Goal: Complete application form: Complete application form

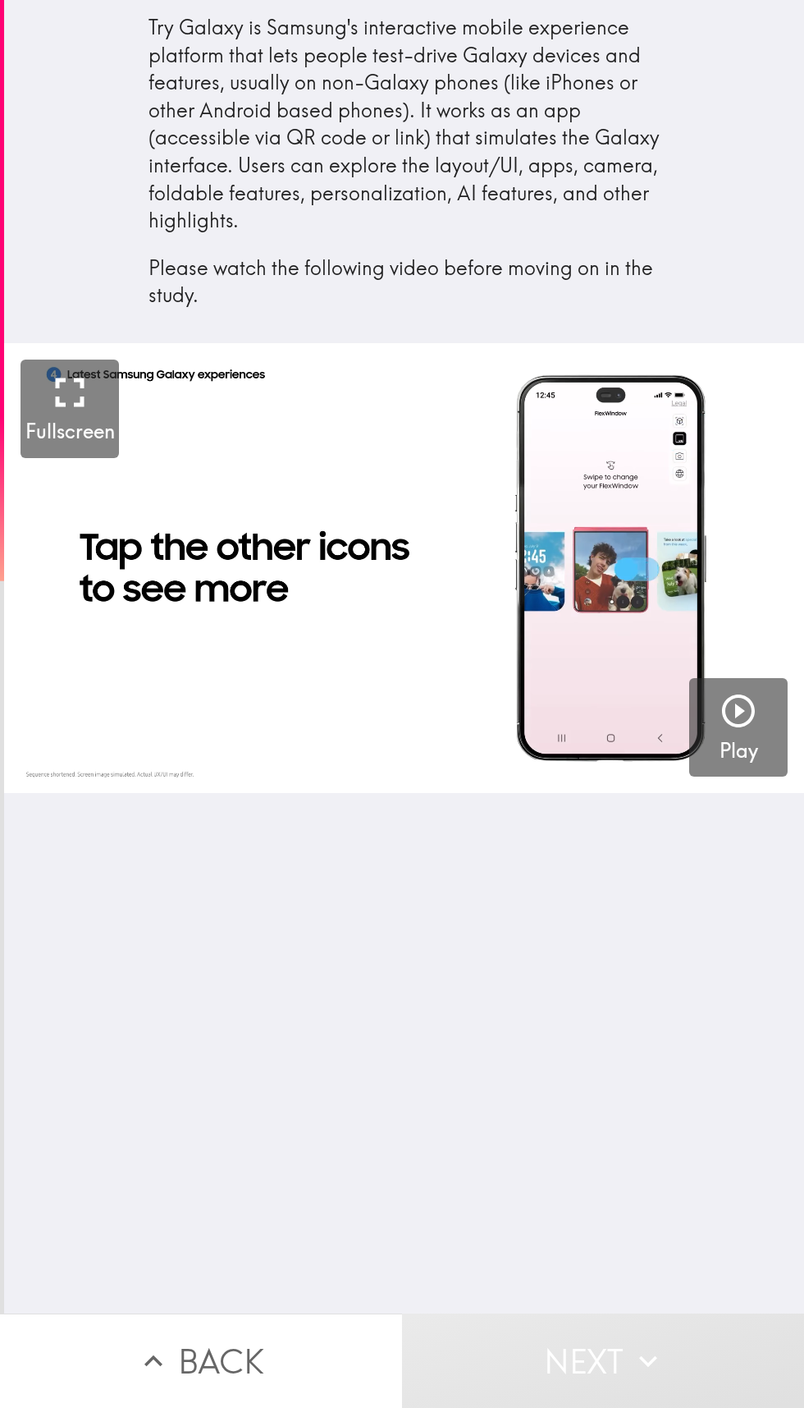
click at [734, 697] on icon "button" at bounding box center [738, 710] width 33 height 33
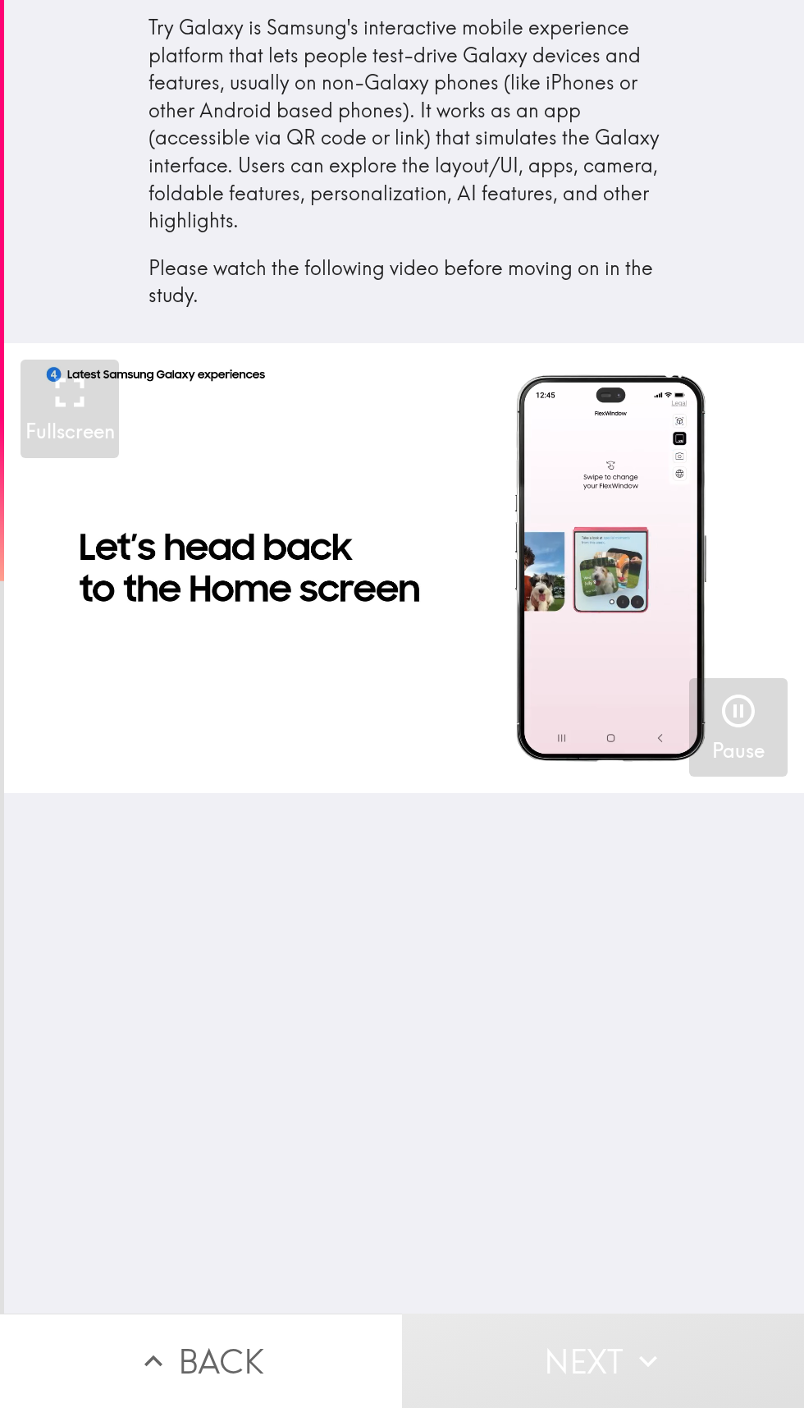
click at [719, 719] on icon "button" at bounding box center [738, 710] width 39 height 39
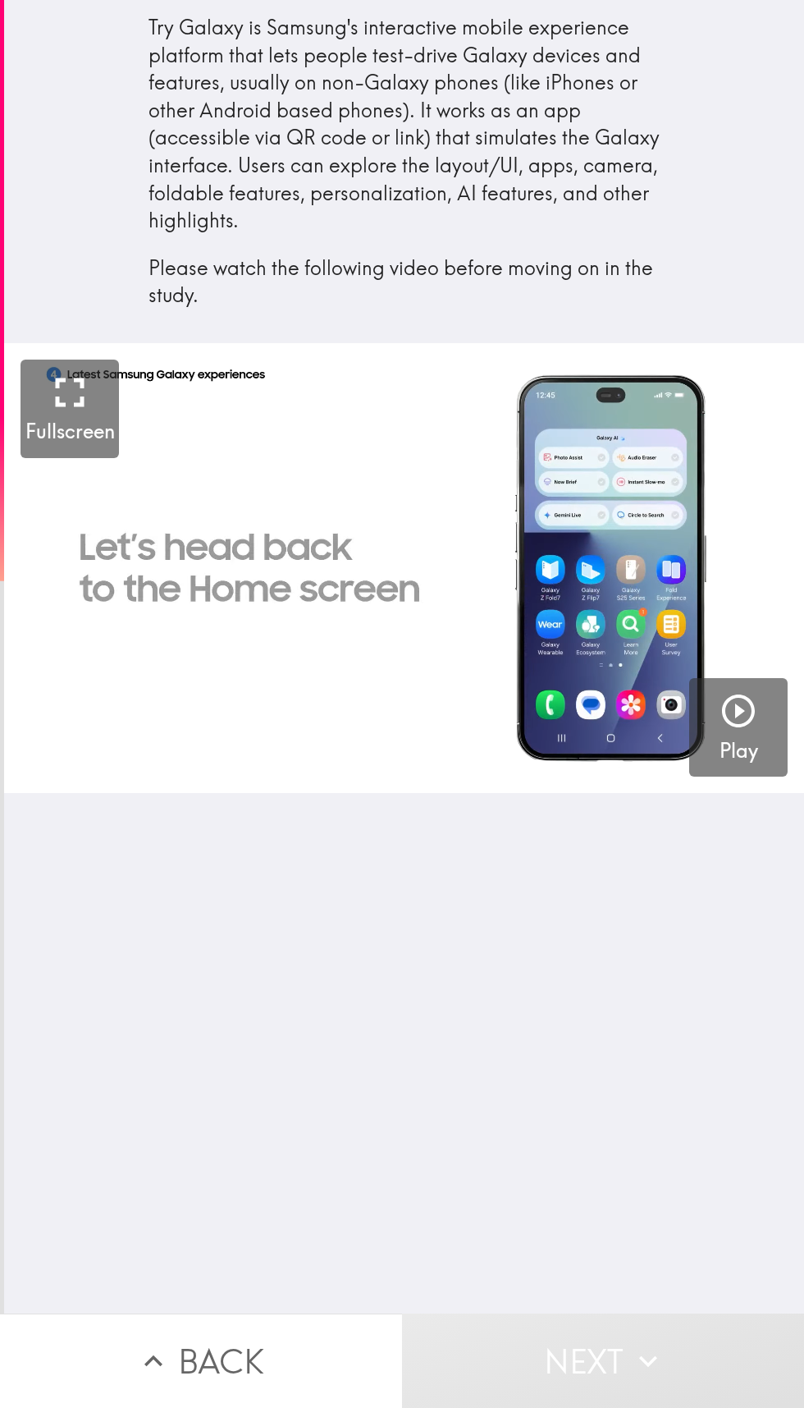
click at [744, 719] on icon "button" at bounding box center [738, 710] width 39 height 39
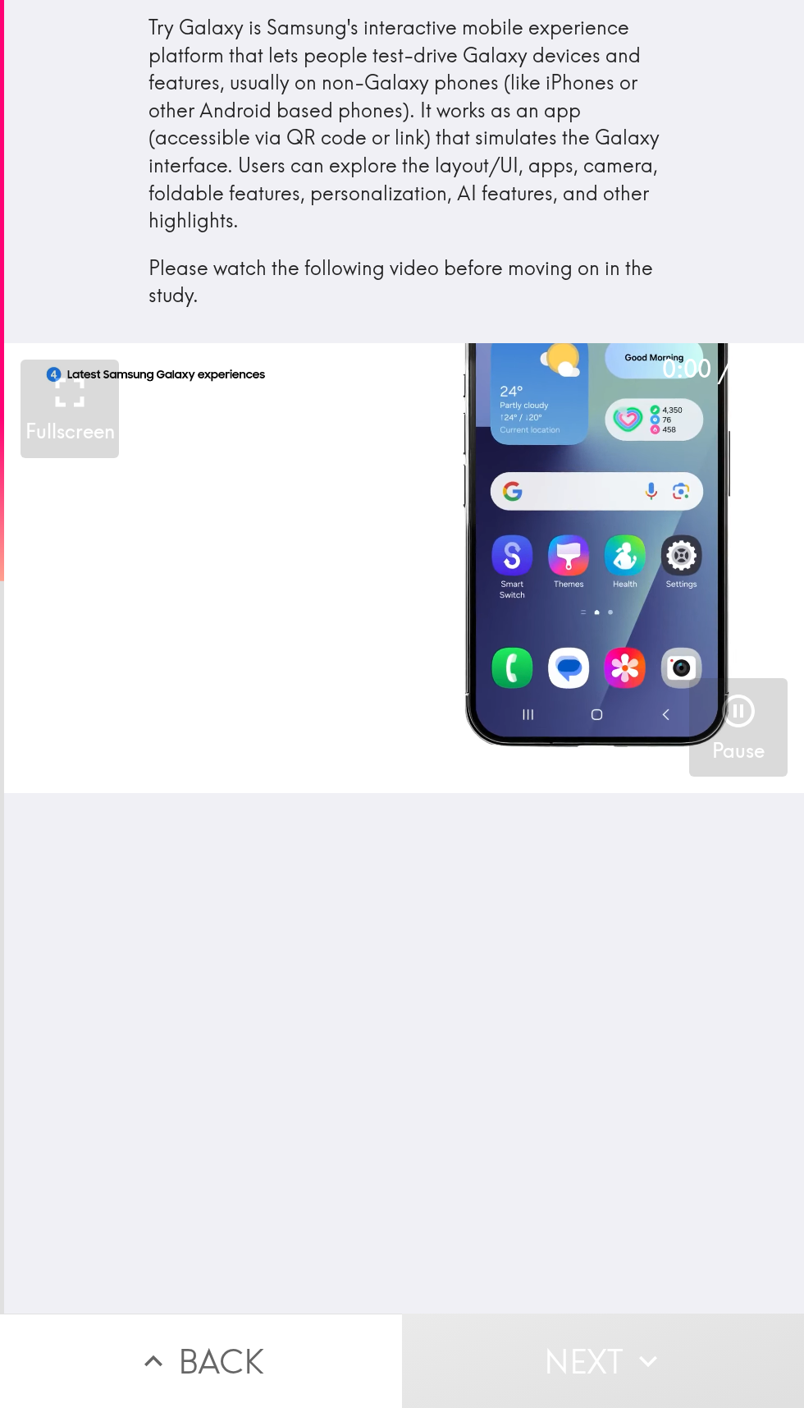
click at [639, 529] on video "button" at bounding box center [404, 568] width 800 height 450
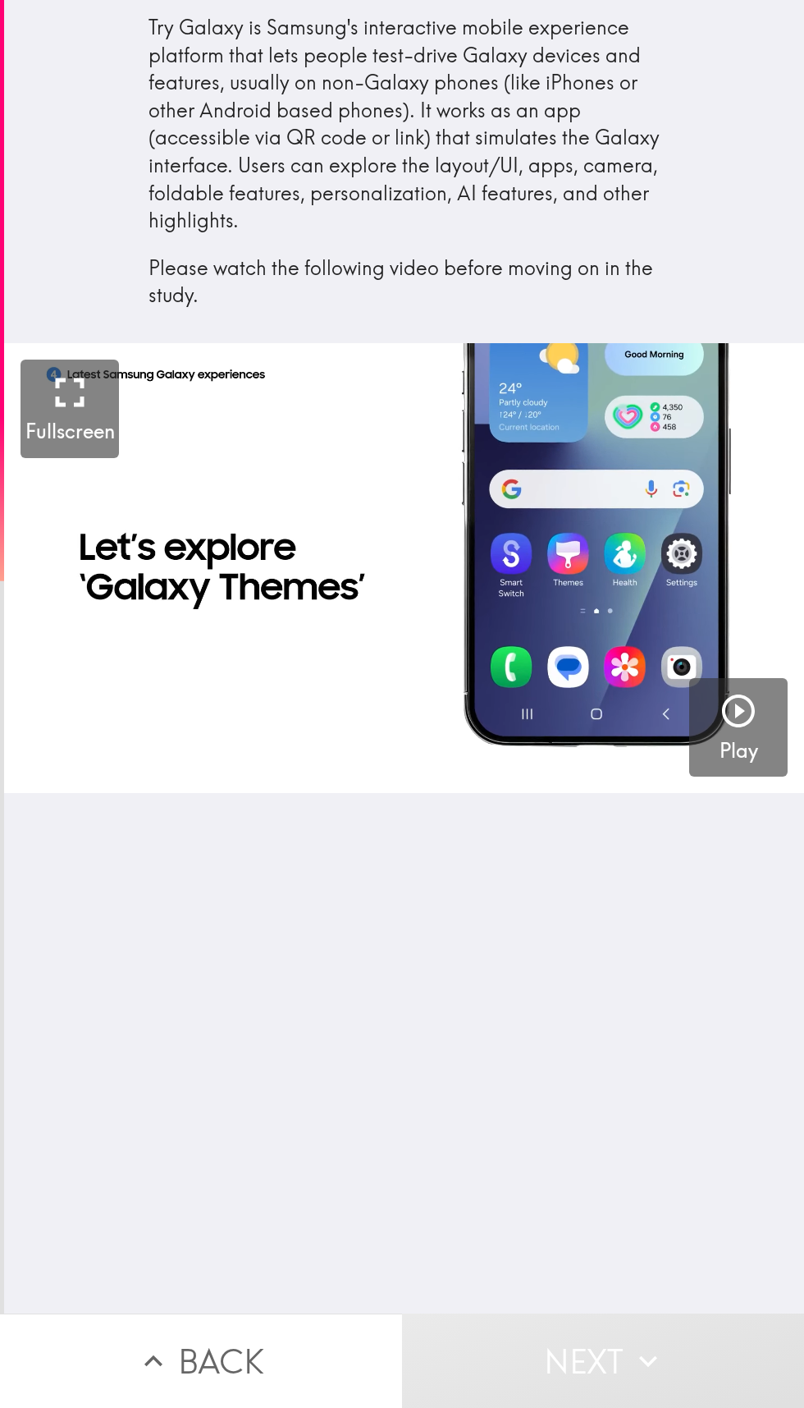
click at [594, 1059] on div "2:49 Fullscreen Play" at bounding box center [404, 828] width 800 height 970
click at [739, 726] on icon "button" at bounding box center [738, 710] width 39 height 39
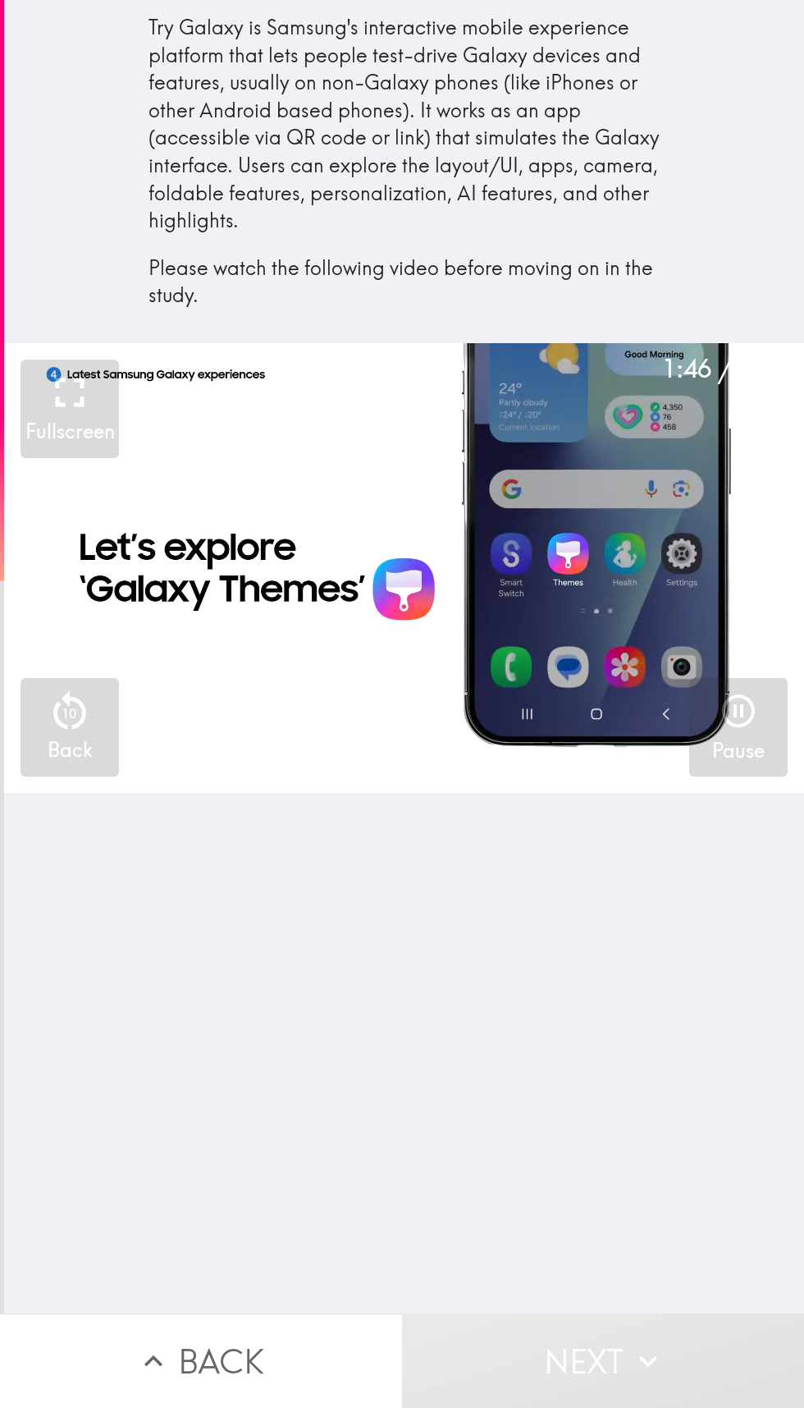
click at [716, 1060] on div "1:46 / 2:49 Fullscreen 10 Back Pause" at bounding box center [404, 828] width 800 height 970
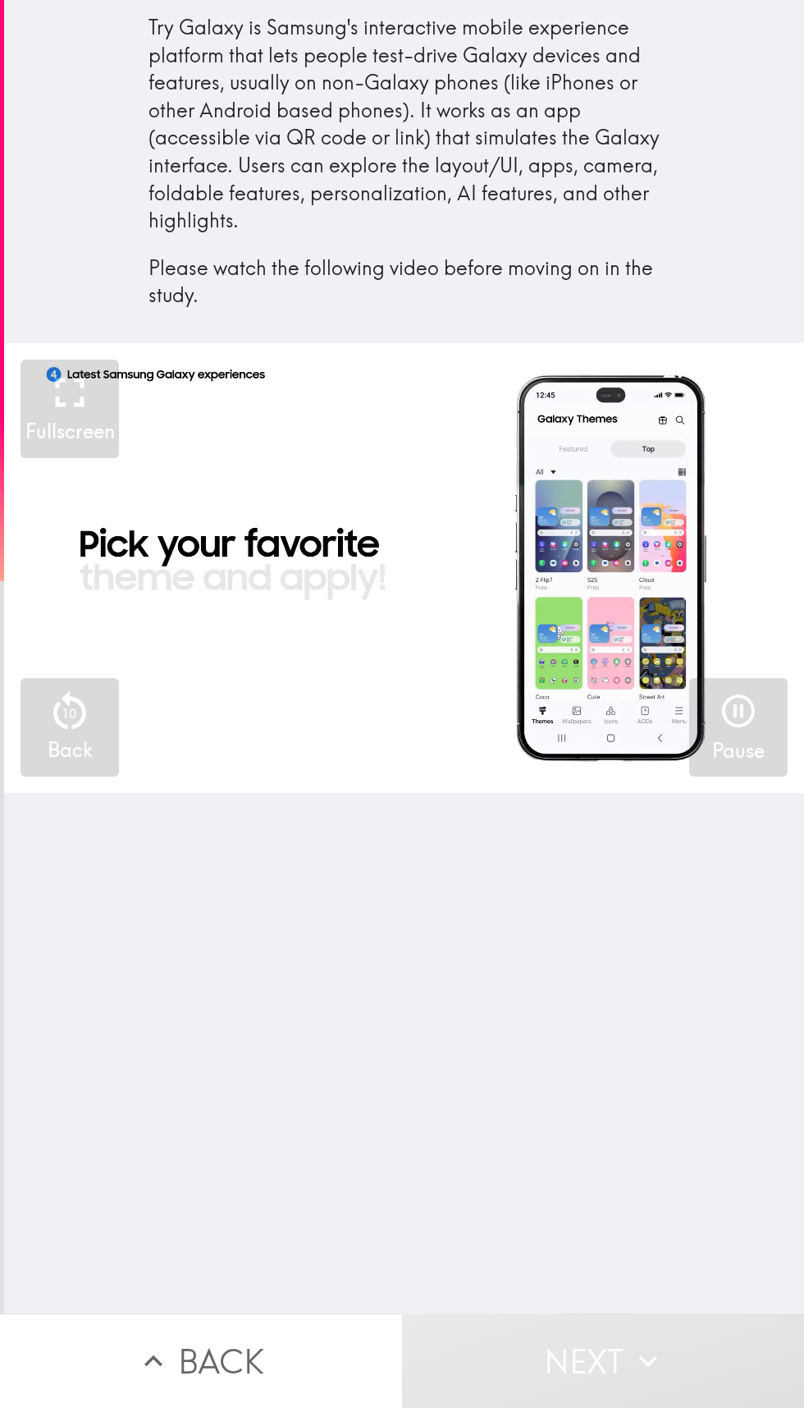
click at [628, 990] on div "2:13 / 2:49 Fullscreen 10 Back Pause" at bounding box center [404, 828] width 800 height 970
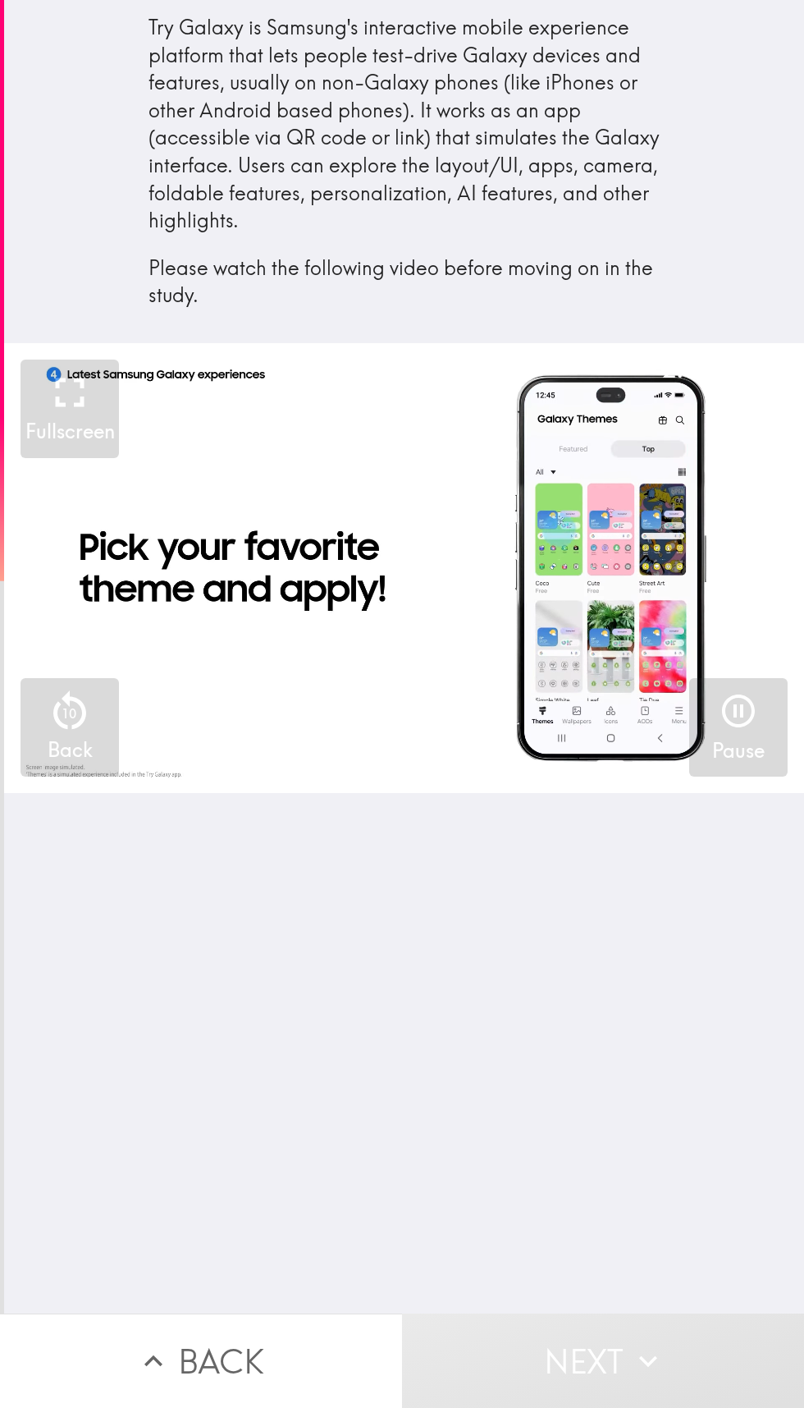
click at [538, 654] on video "button" at bounding box center [404, 568] width 800 height 450
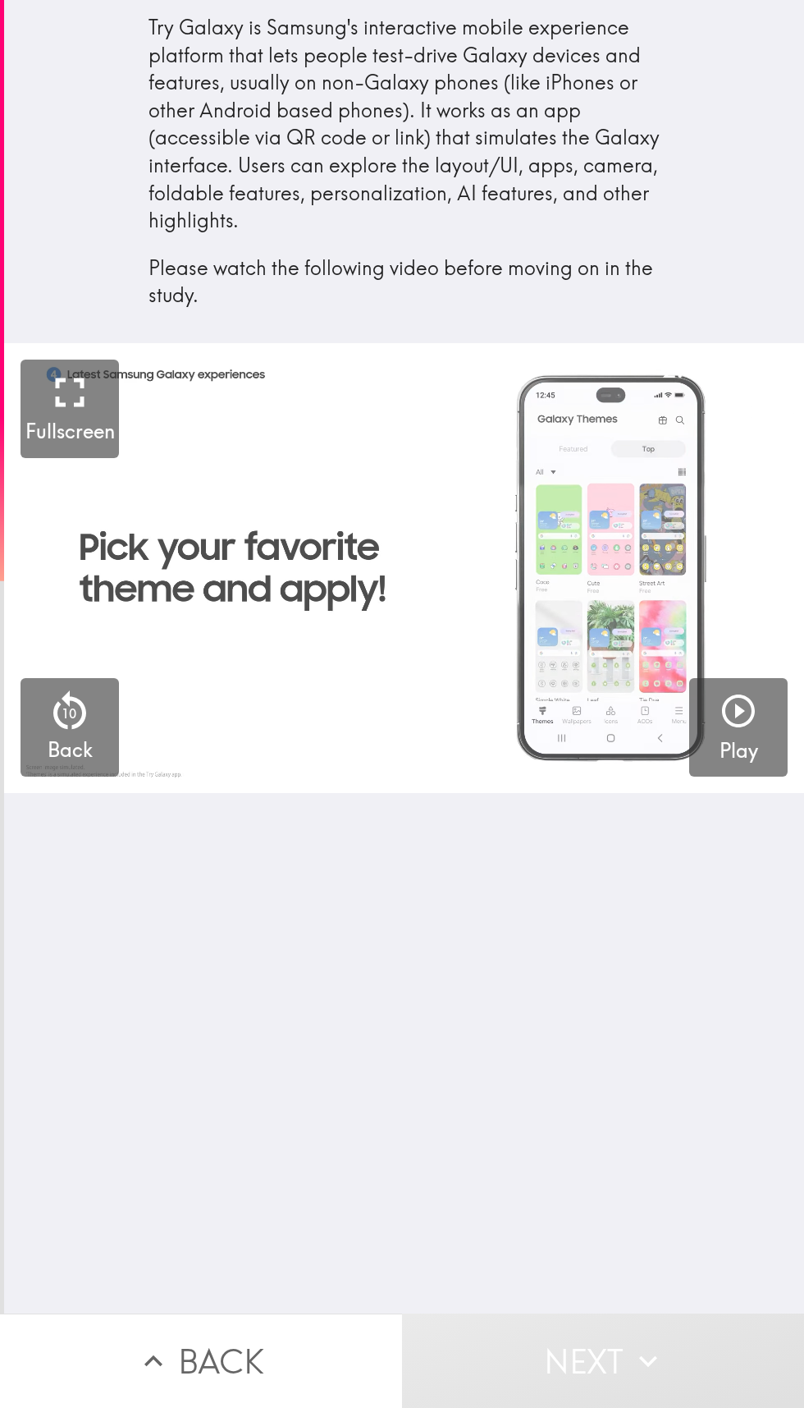
click at [511, 664] on video "button" at bounding box center [404, 568] width 800 height 450
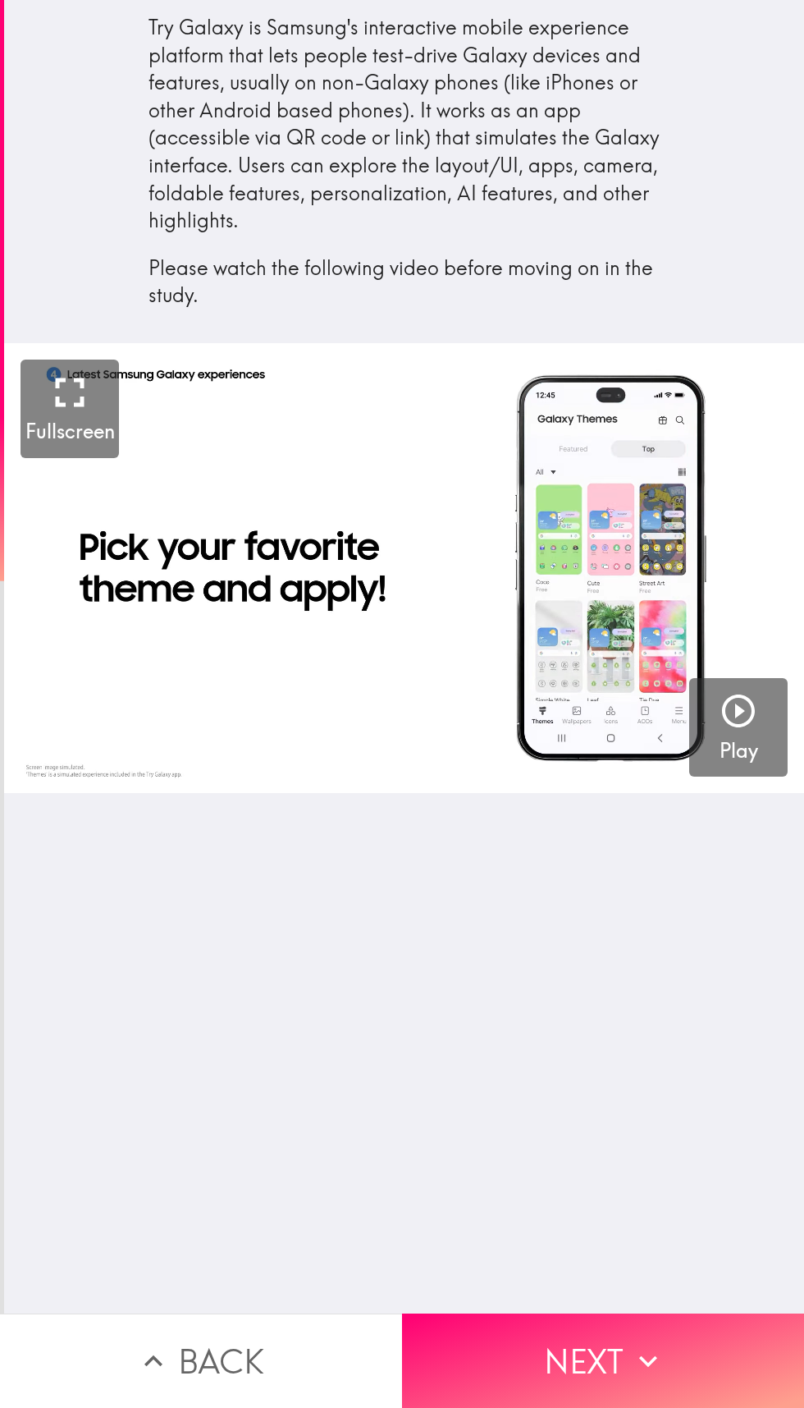
click at [717, 1357] on button "Next" at bounding box center [603, 1360] width 402 height 94
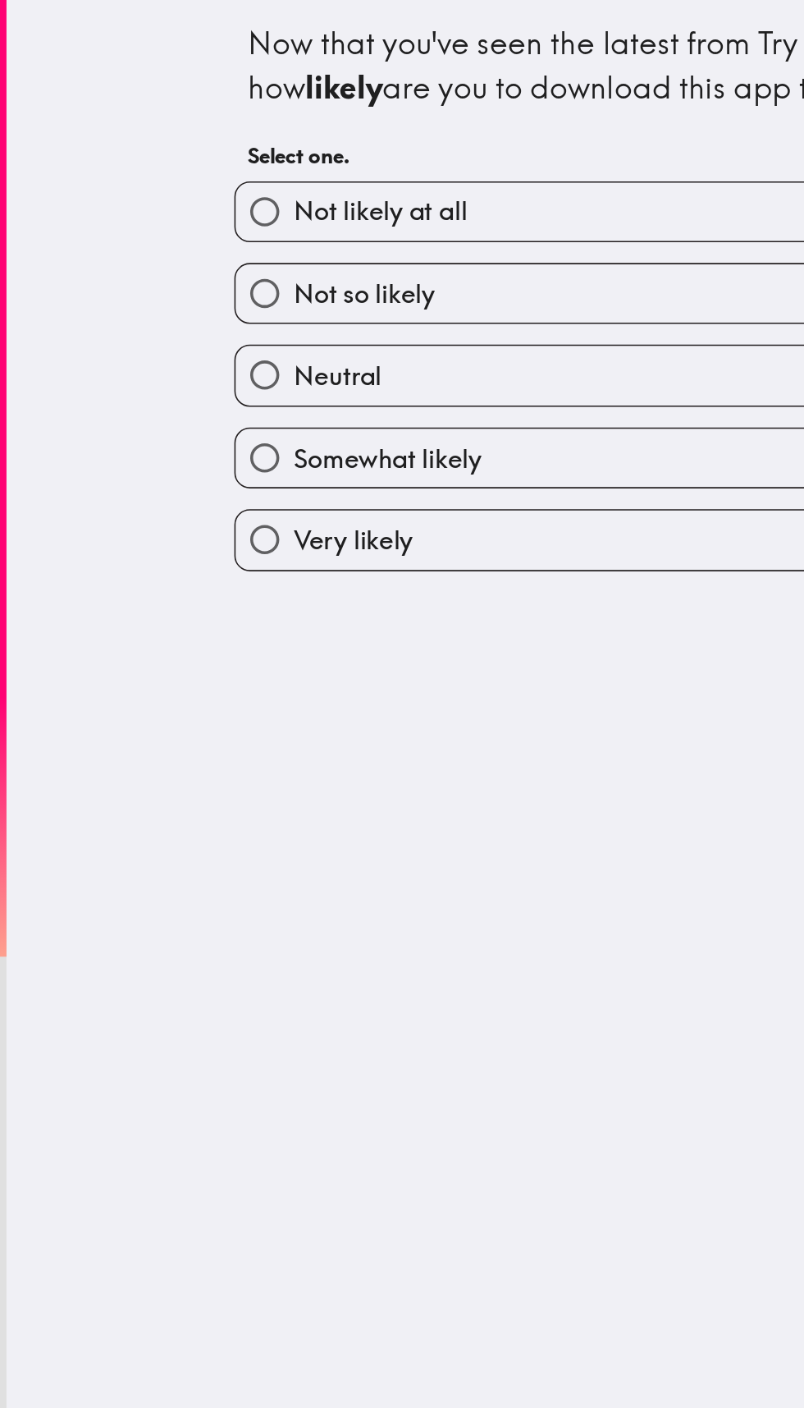
click at [354, 238] on label "Neutral" at bounding box center [404, 237] width 511 height 37
click at [186, 238] on input "Neutral" at bounding box center [167, 237] width 37 height 37
radio input "true"
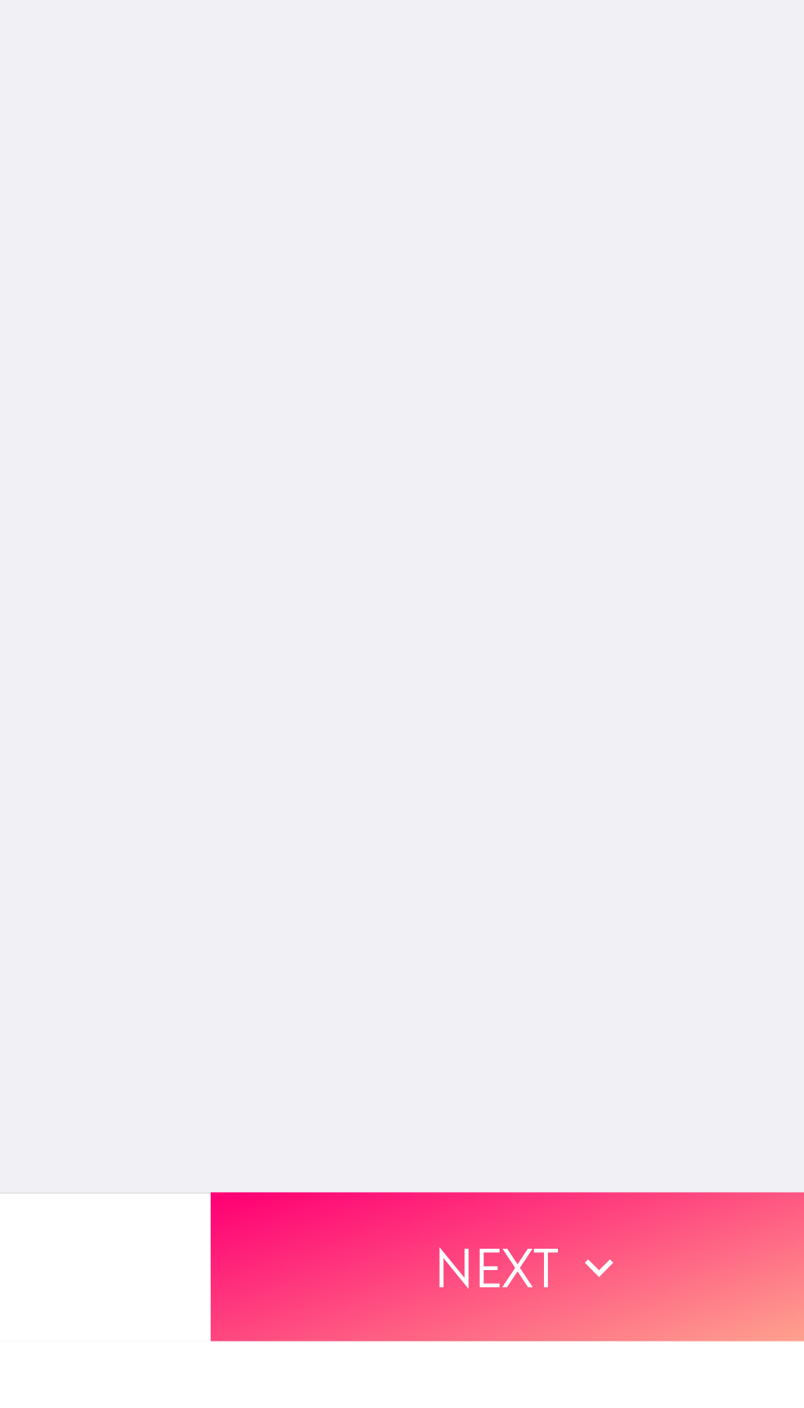
click at [667, 1355] on button "Next" at bounding box center [603, 1360] width 402 height 94
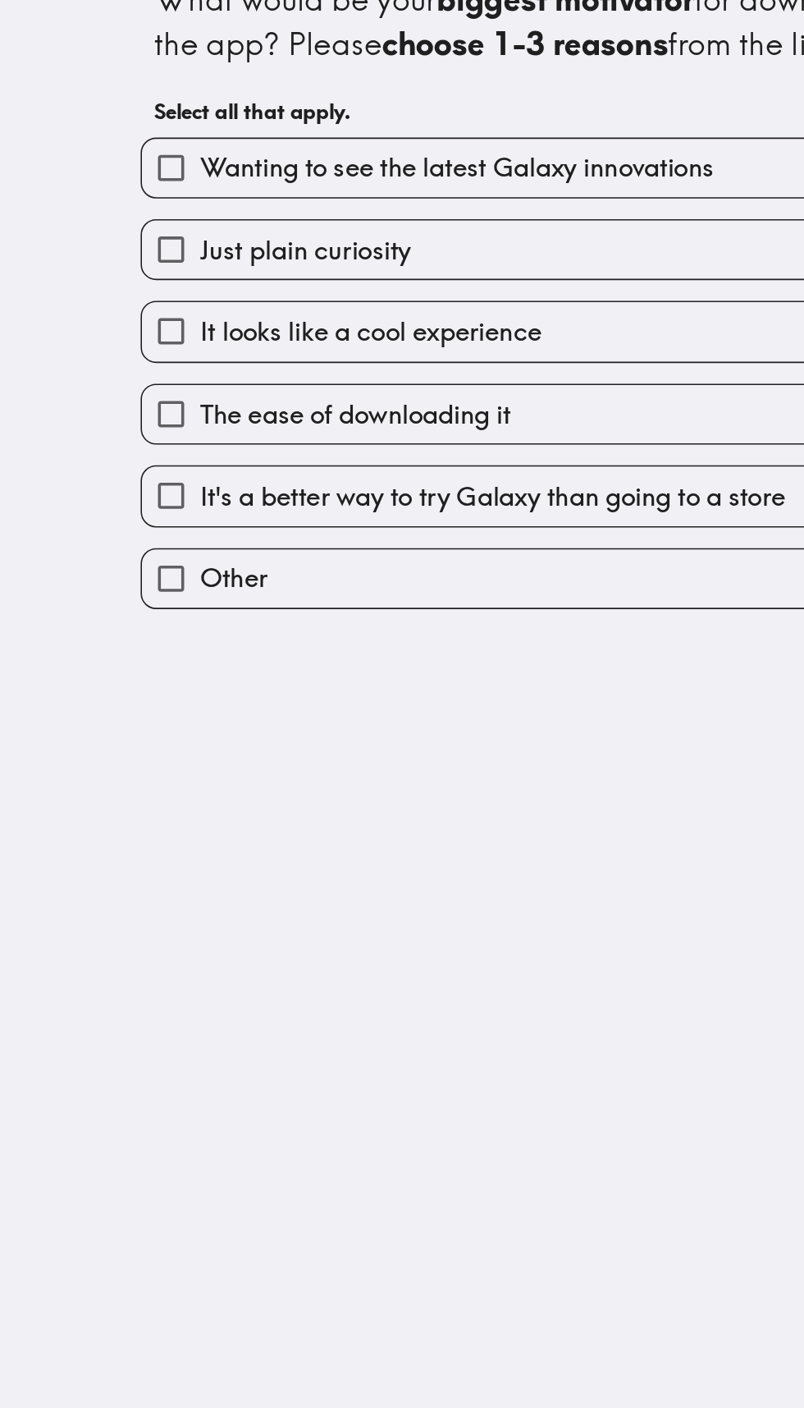
click at [419, 256] on label "It looks like a cool experience" at bounding box center [404, 237] width 511 height 37
click at [186, 256] on input "It looks like a cool experience" at bounding box center [167, 237] width 37 height 37
checkbox input "true"
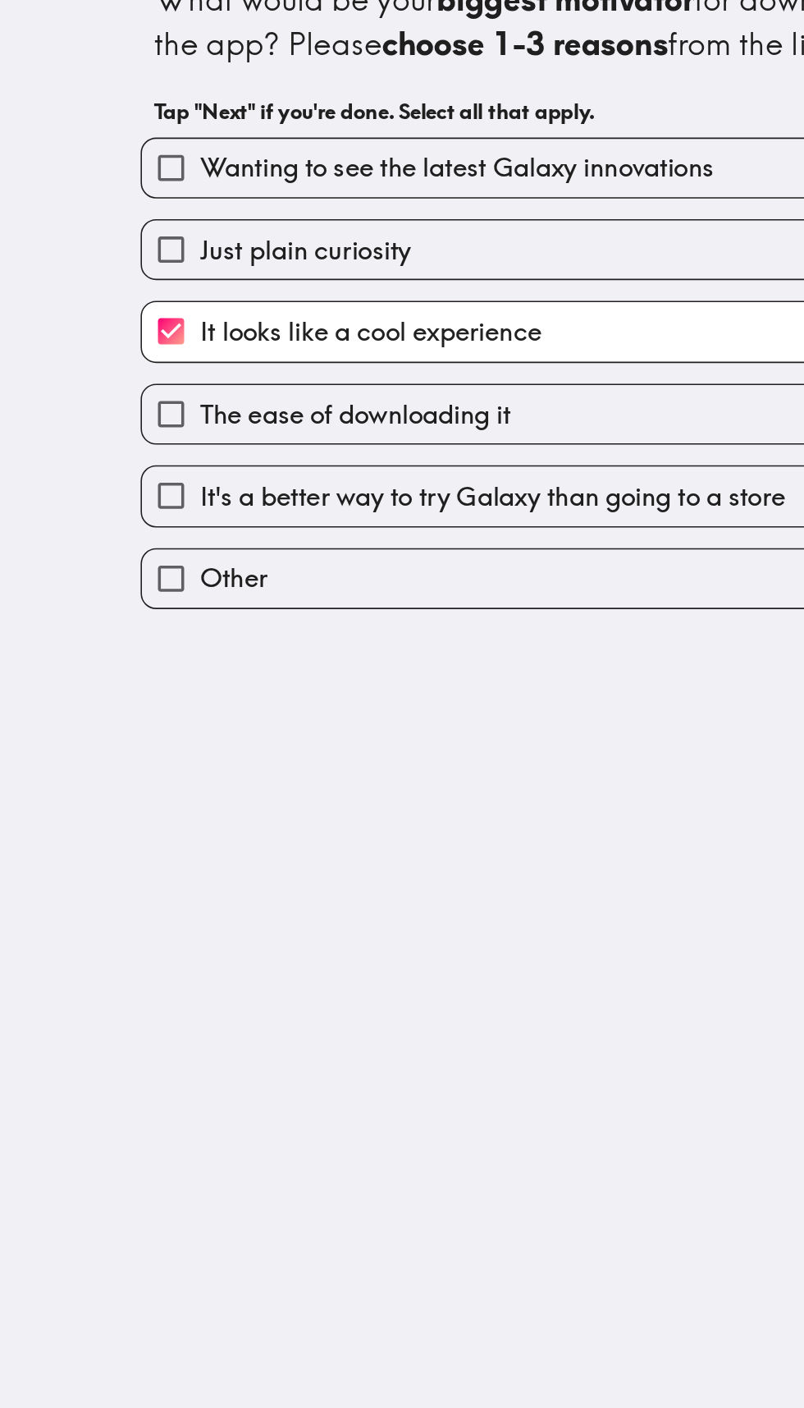
click at [488, 144] on label "Wanting to see the latest Galaxy innovations" at bounding box center [404, 134] width 511 height 37
click at [186, 144] on input "Wanting to see the latest Galaxy innovations" at bounding box center [167, 134] width 37 height 37
checkbox input "true"
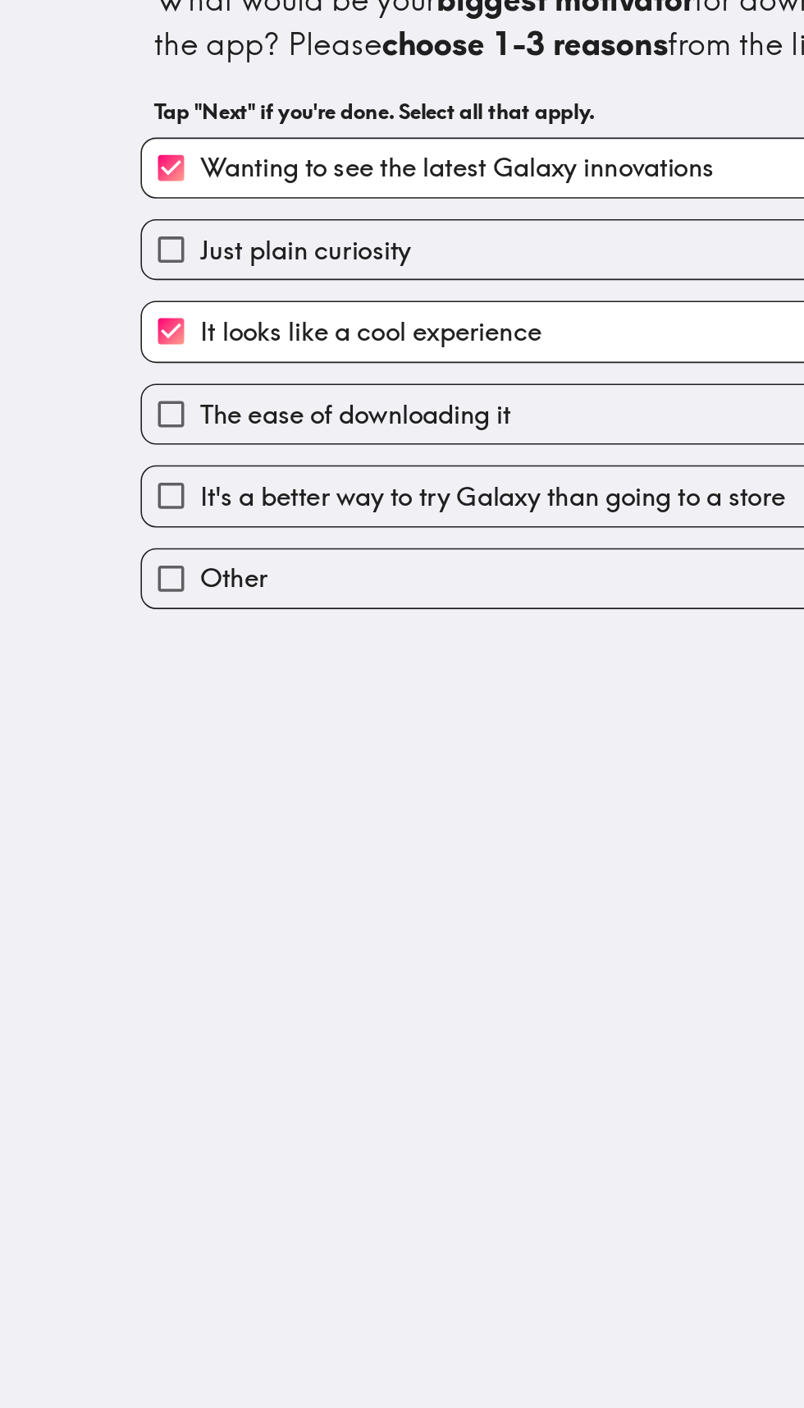
click at [474, 358] on label "It's a better way to try Galaxy than going to a store" at bounding box center [404, 341] width 511 height 37
click at [186, 358] on input "It's a better way to try Galaxy than going to a store" at bounding box center [167, 341] width 37 height 37
checkbox input "true"
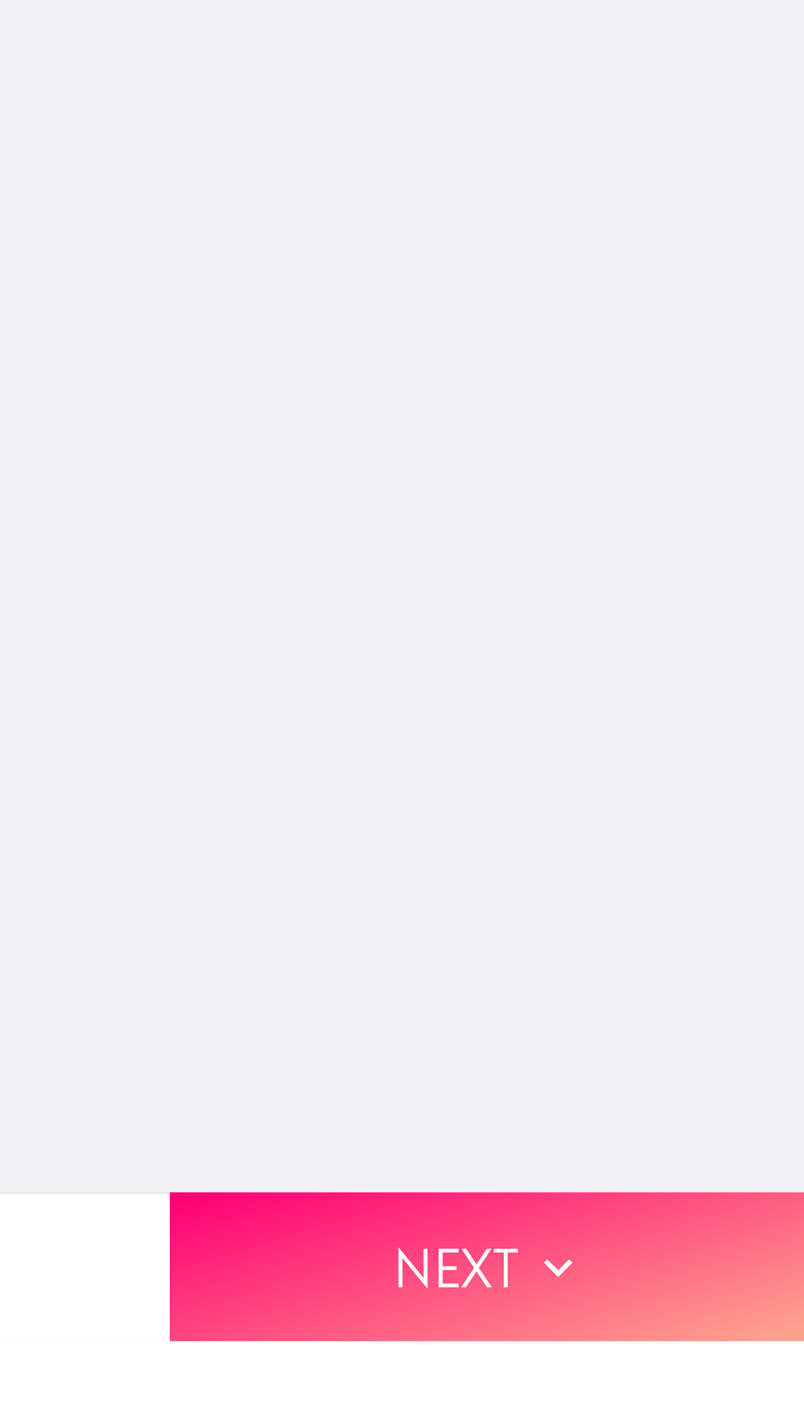
click at [703, 1379] on button "Next" at bounding box center [603, 1360] width 402 height 94
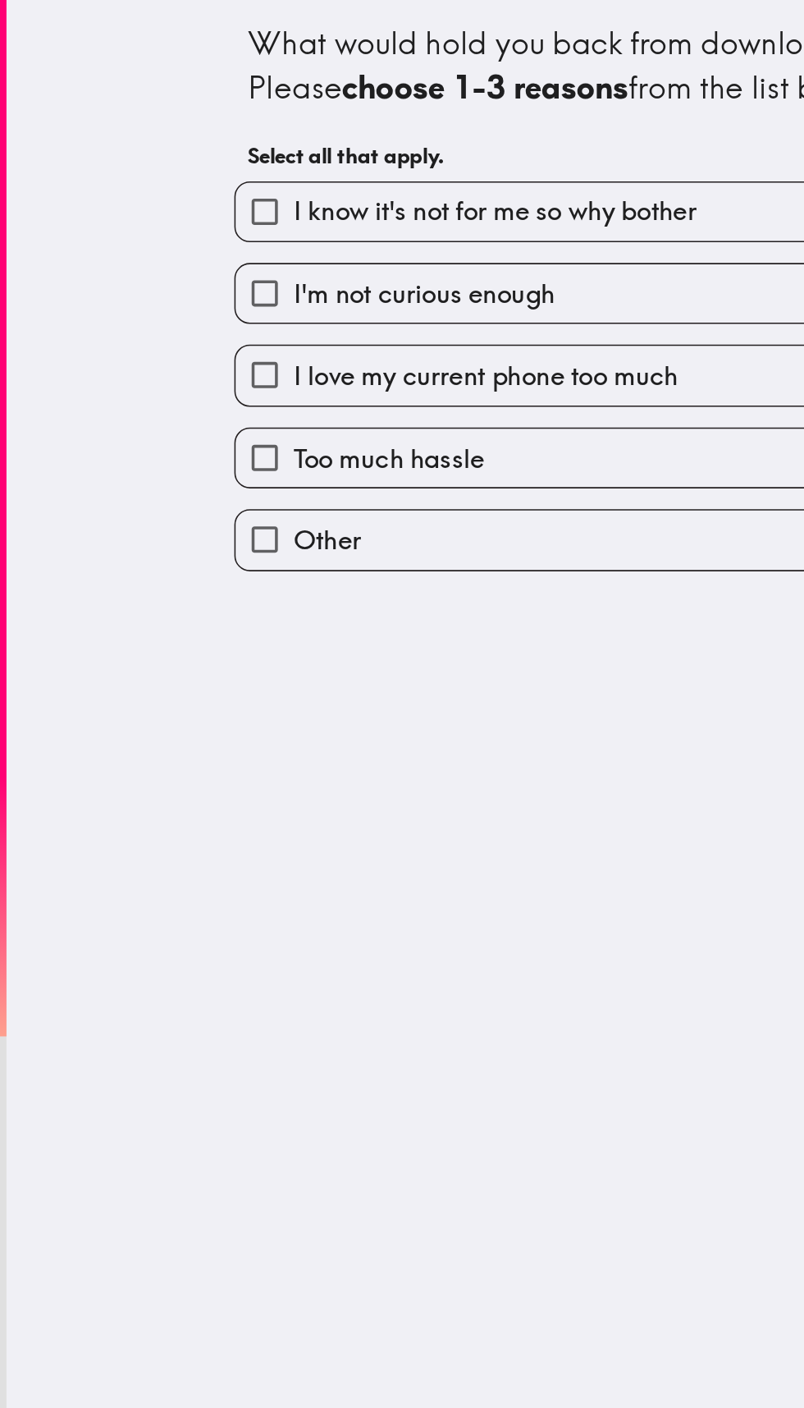
click at [419, 250] on span "I love my current phone too much" at bounding box center [308, 238] width 244 height 23
click at [186, 251] on input "I love my current phone too much" at bounding box center [167, 237] width 37 height 37
checkbox input "true"
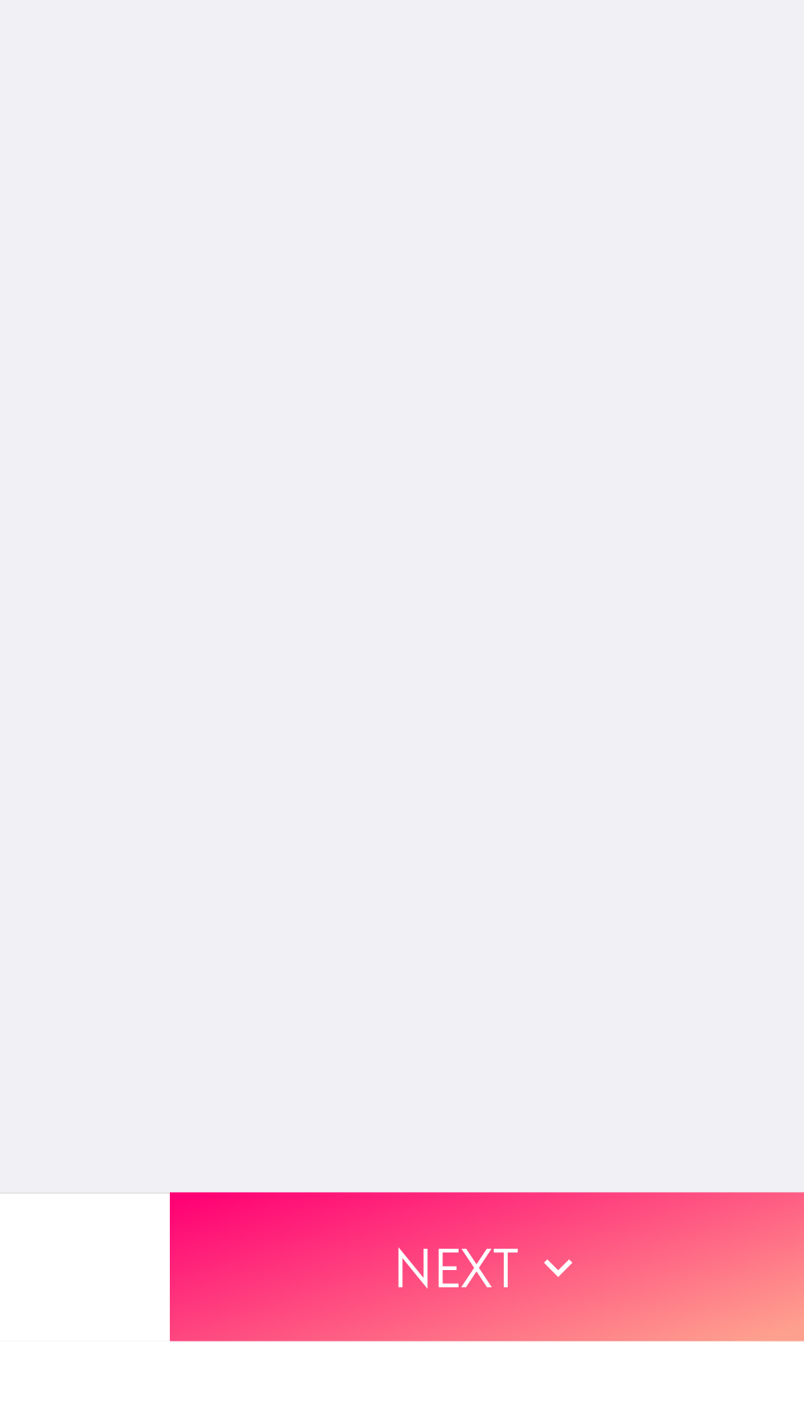
click at [678, 1355] on button "Next" at bounding box center [603, 1360] width 402 height 94
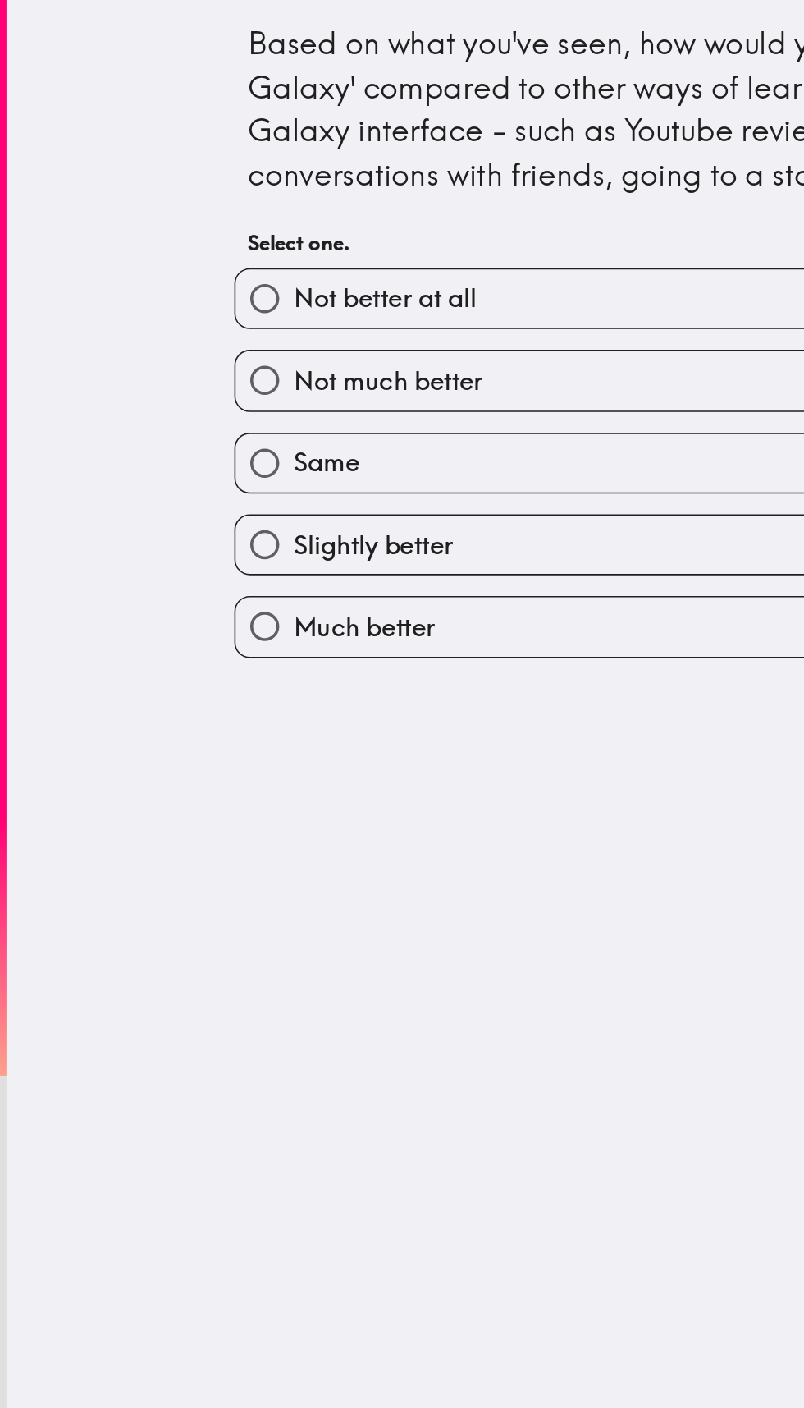
click at [417, 295] on label "Same" at bounding box center [404, 293] width 511 height 37
click at [186, 295] on input "Same" at bounding box center [167, 293] width 37 height 37
radio input "true"
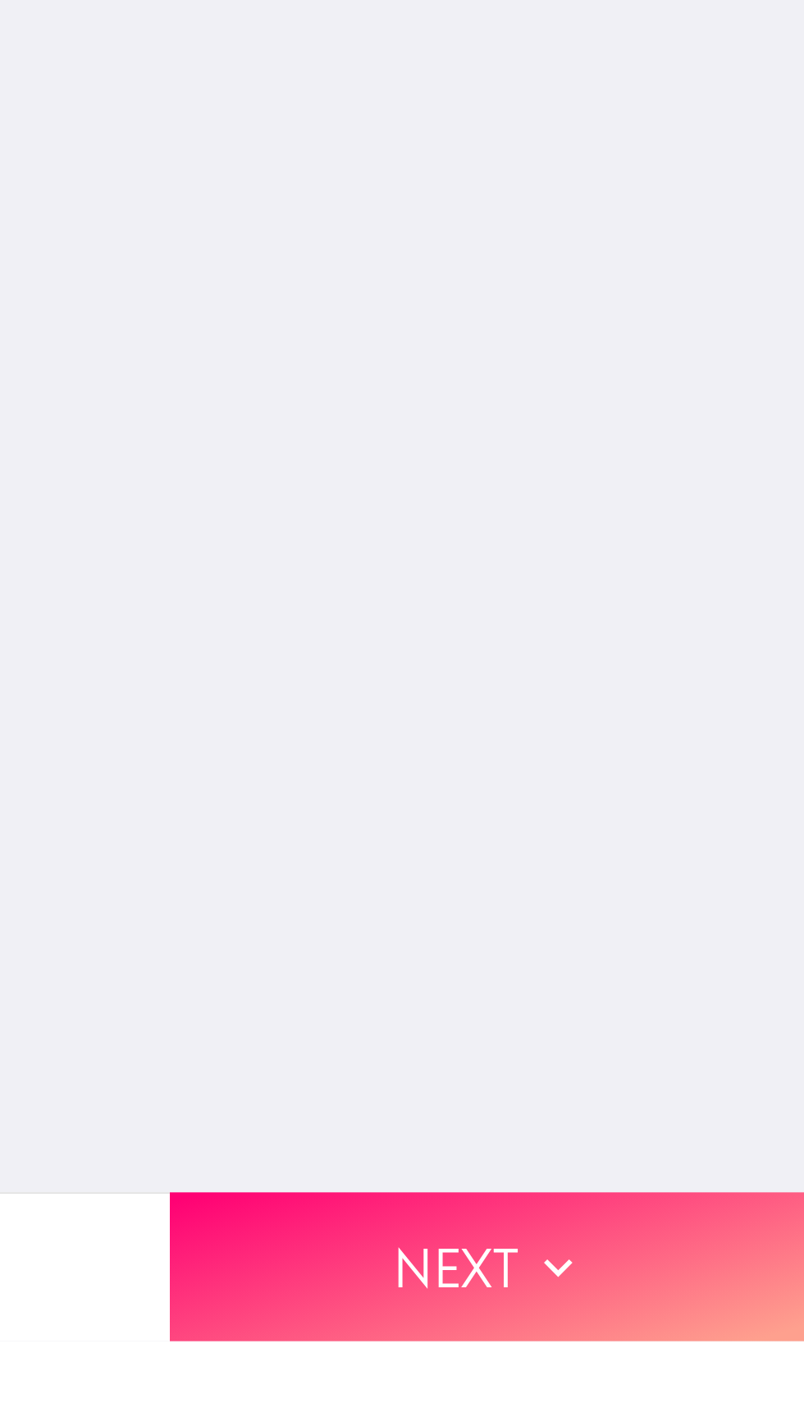
click at [660, 1334] on button "Next" at bounding box center [603, 1360] width 402 height 94
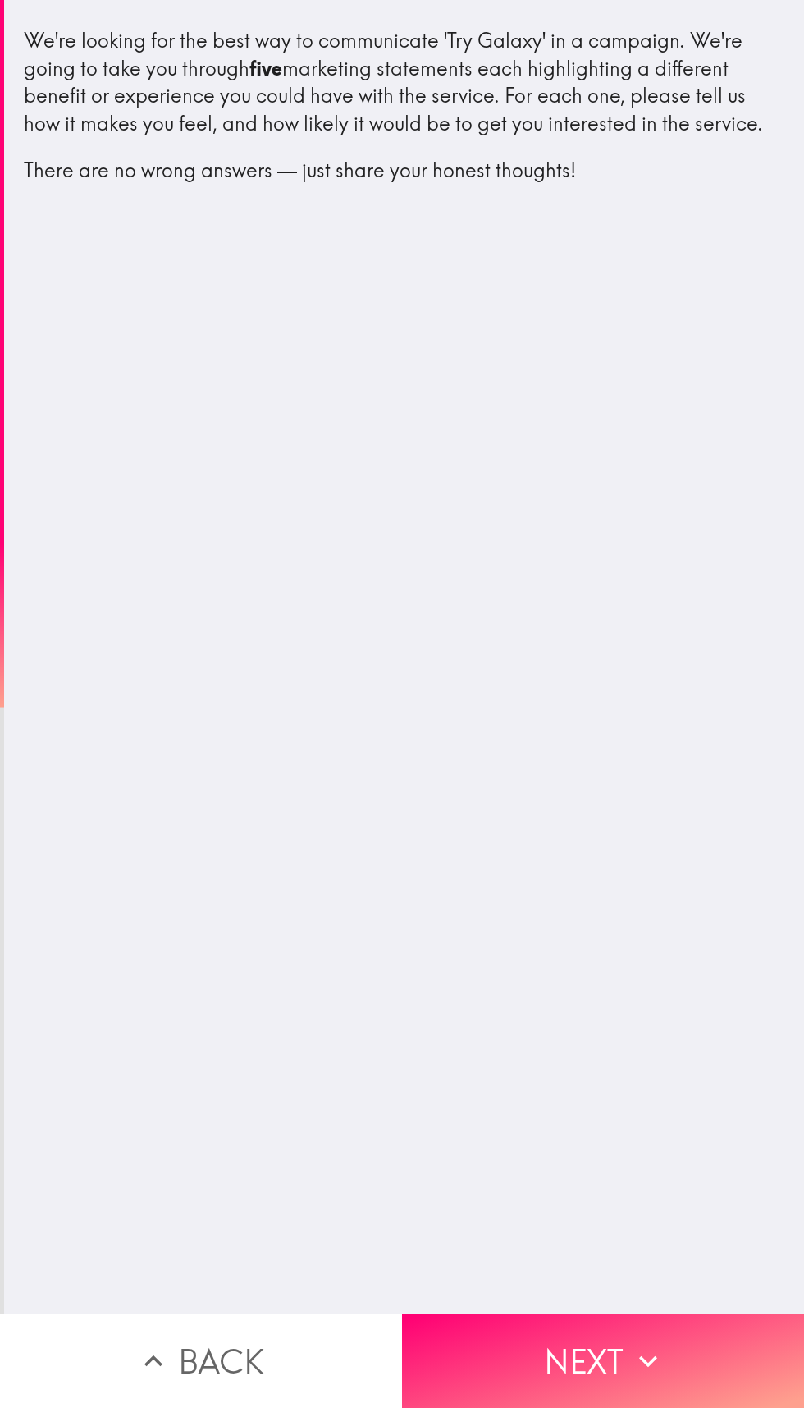
click at [616, 1346] on button "Next" at bounding box center [603, 1360] width 402 height 94
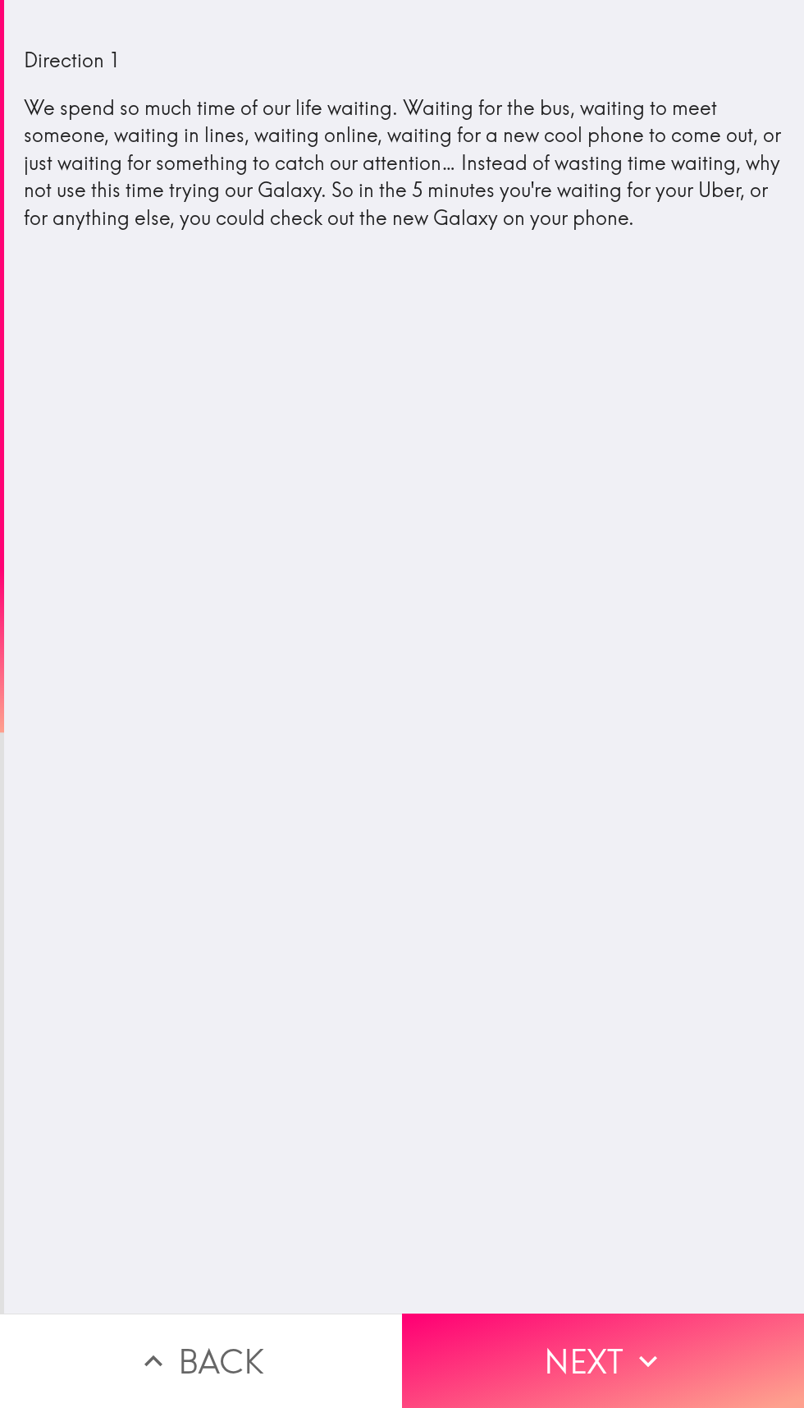
click at [625, 1359] on button "Next" at bounding box center [603, 1360] width 402 height 94
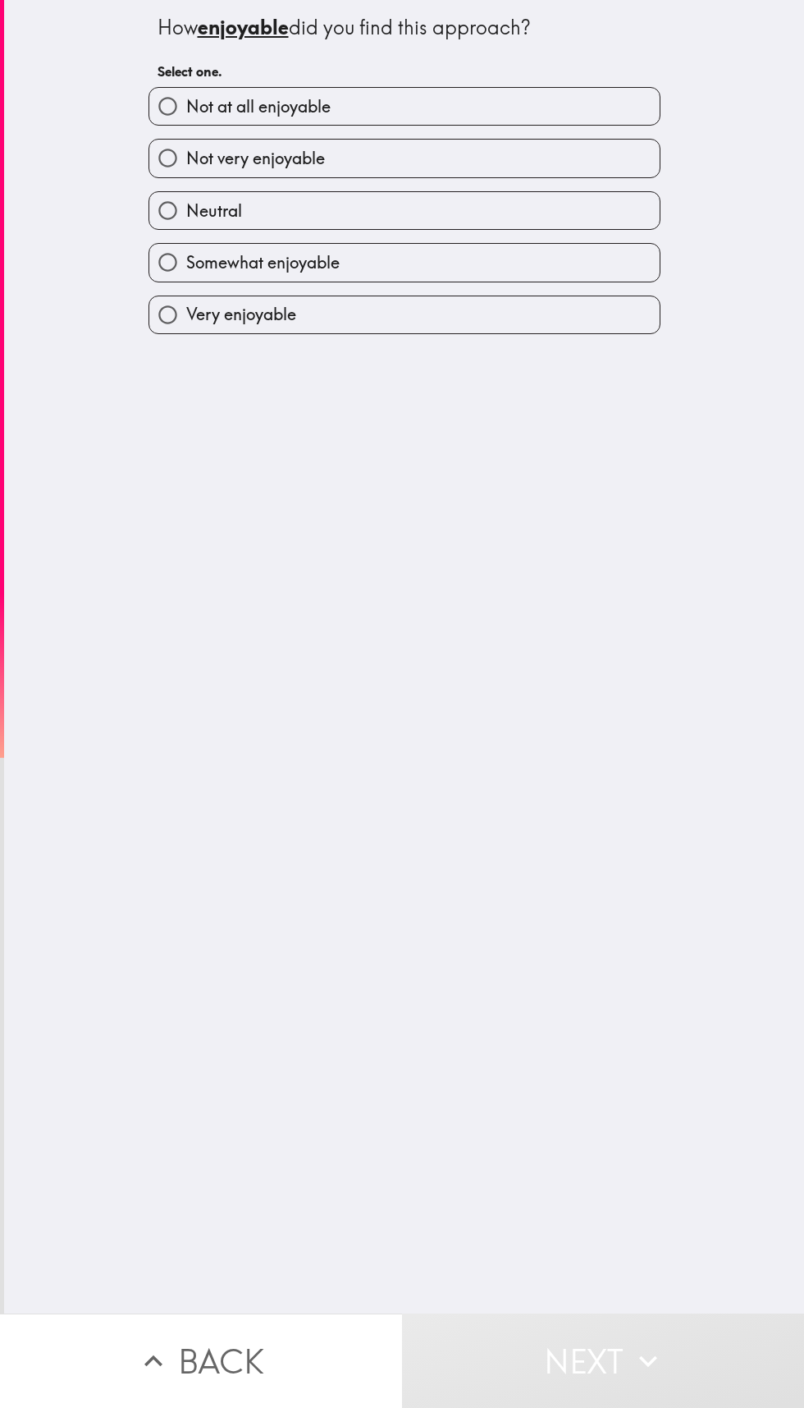
click at [493, 202] on label "Neutral" at bounding box center [404, 210] width 511 height 37
click at [186, 202] on input "Neutral" at bounding box center [167, 210] width 37 height 37
radio input "true"
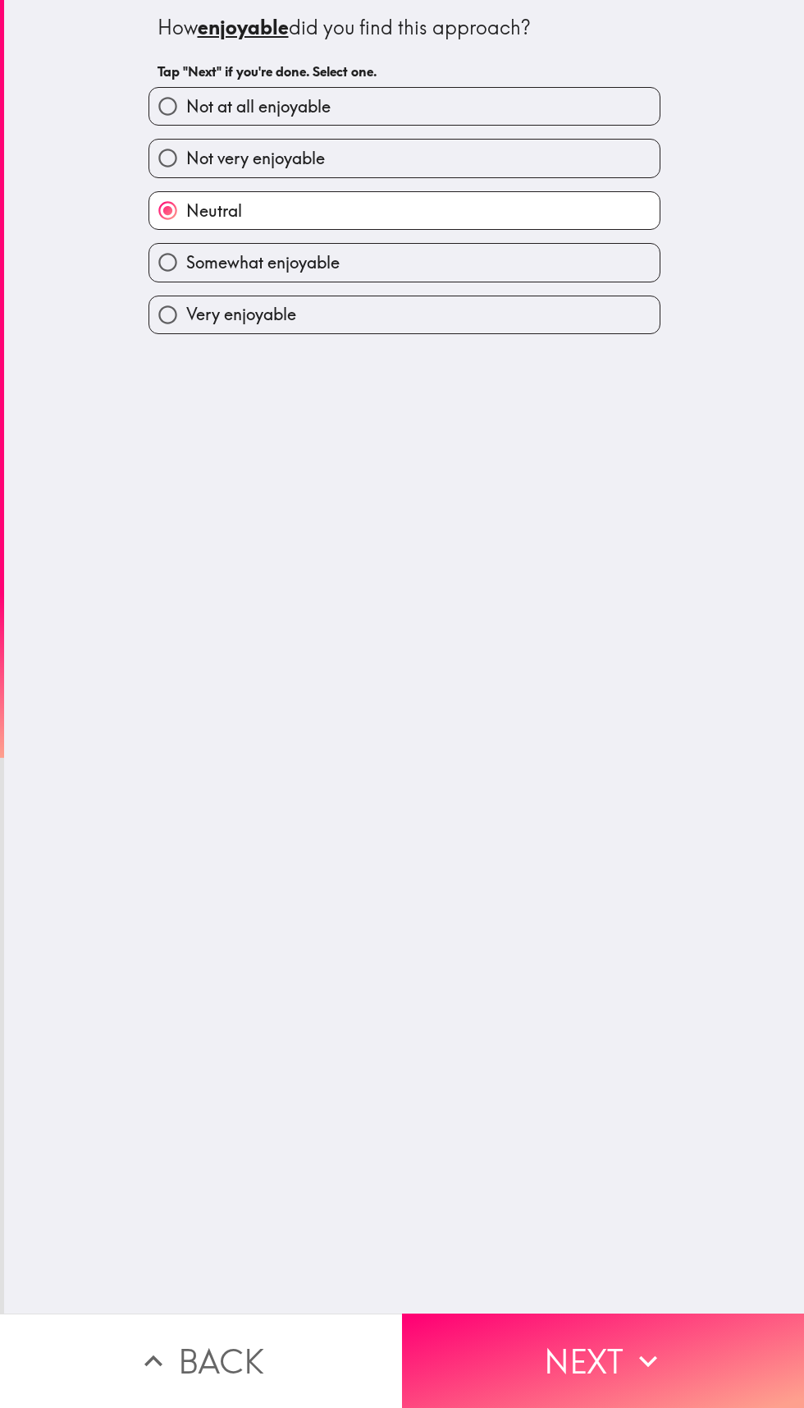
click at [570, 1327] on button "Next" at bounding box center [603, 1360] width 402 height 94
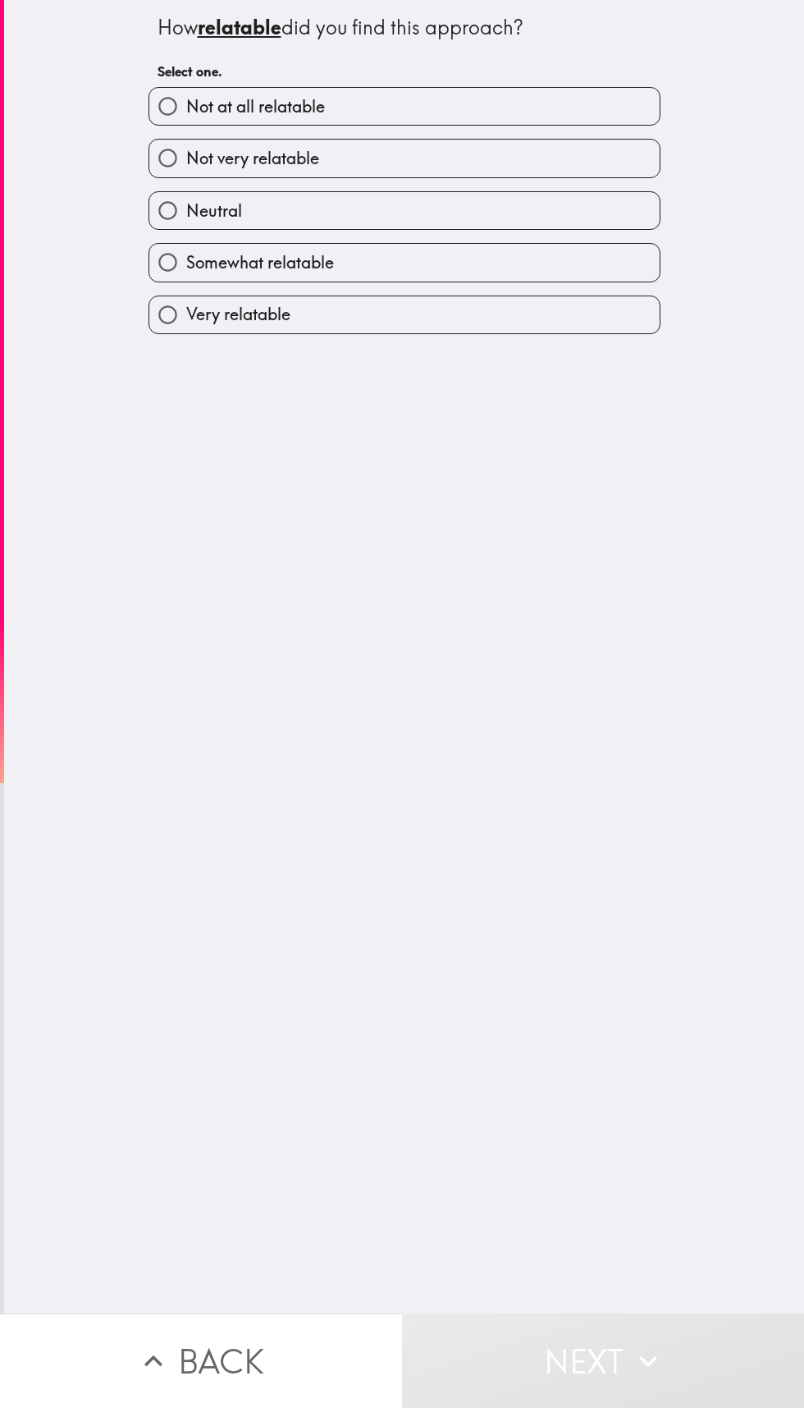
click at [427, 250] on label "Somewhat relatable" at bounding box center [404, 262] width 511 height 37
click at [186, 250] on input "Somewhat relatable" at bounding box center [167, 262] width 37 height 37
radio input "true"
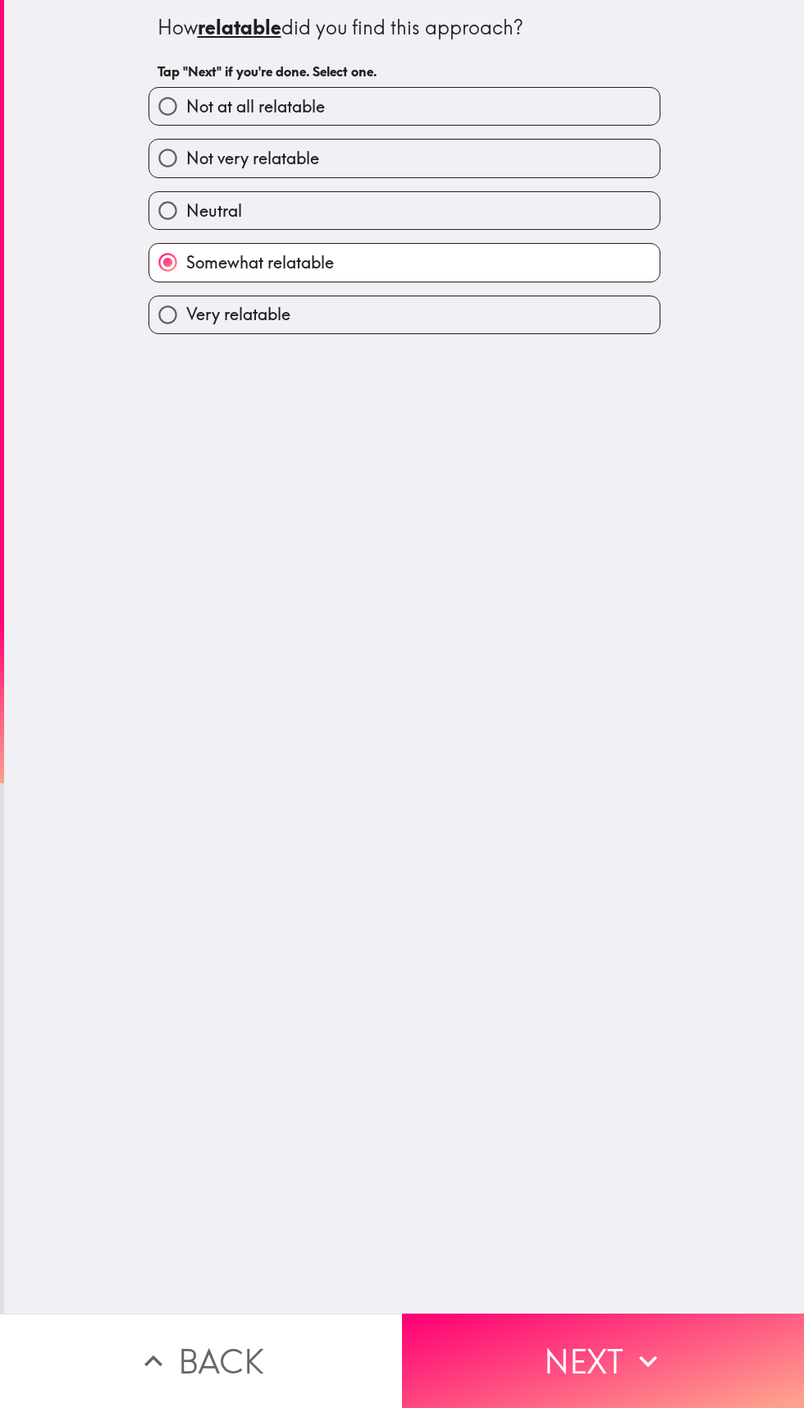
click at [598, 1347] on button "Next" at bounding box center [603, 1360] width 402 height 94
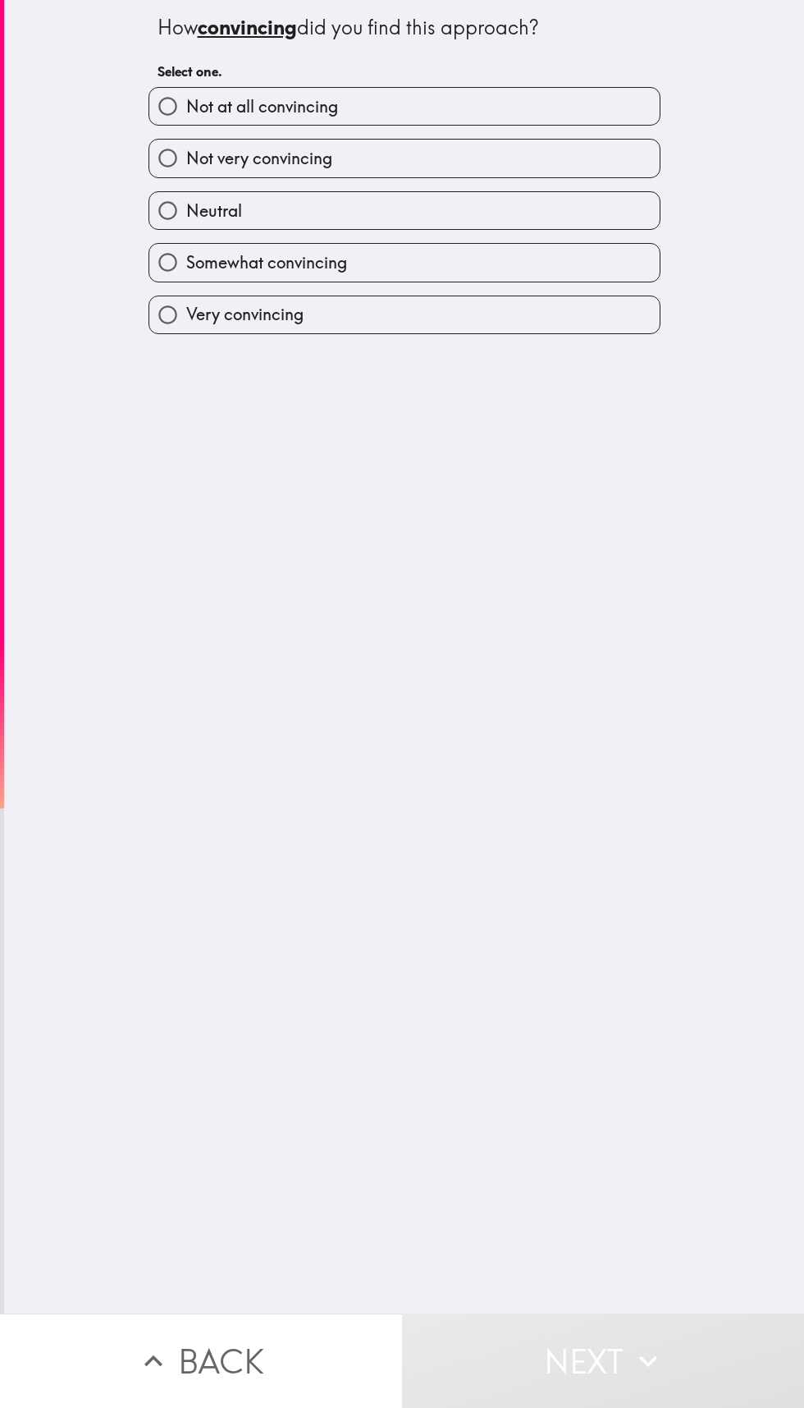
click at [409, 332] on label "Very convincing" at bounding box center [404, 314] width 511 height 37
click at [186, 332] on input "Very convincing" at bounding box center [167, 314] width 37 height 37
radio input "true"
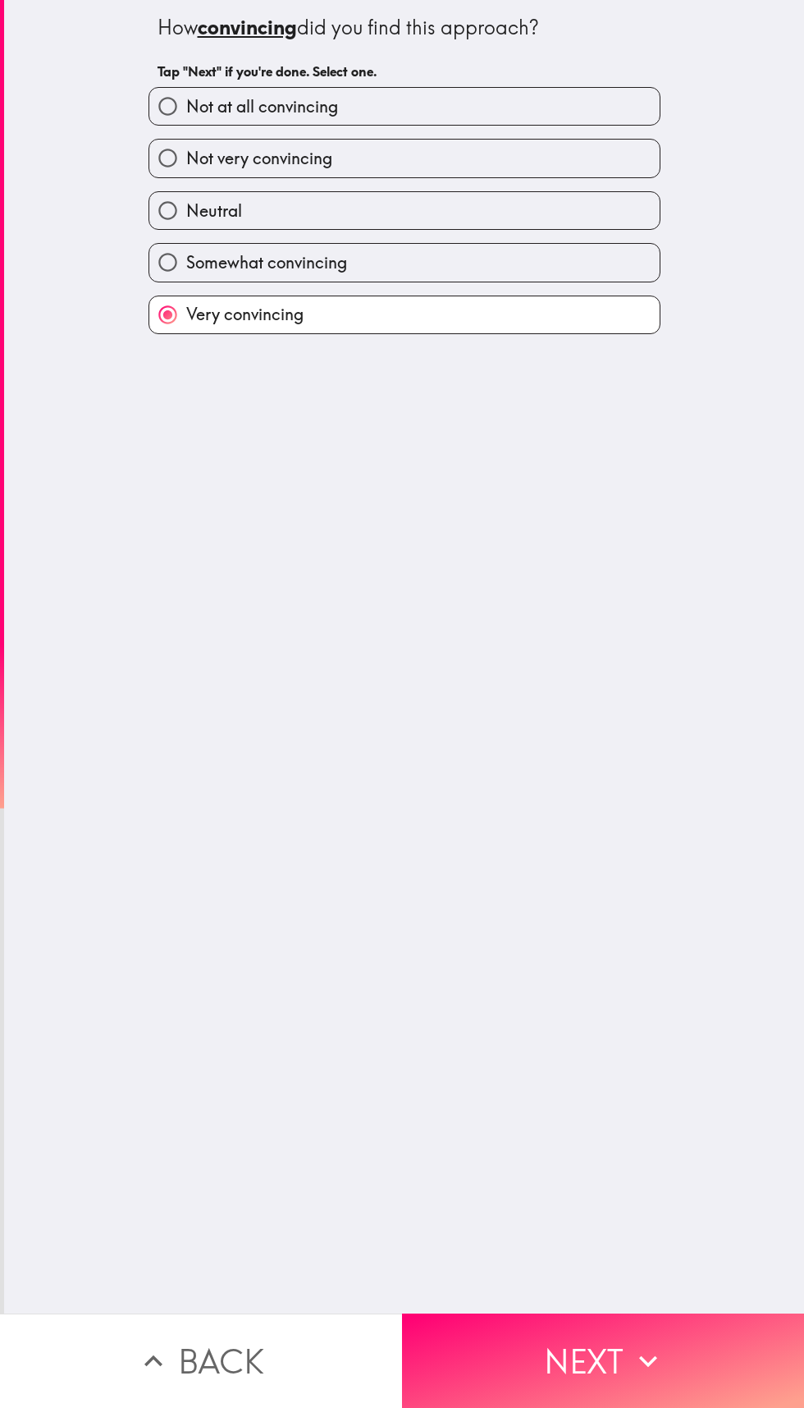
click at [582, 1359] on button "Next" at bounding box center [603, 1360] width 402 height 94
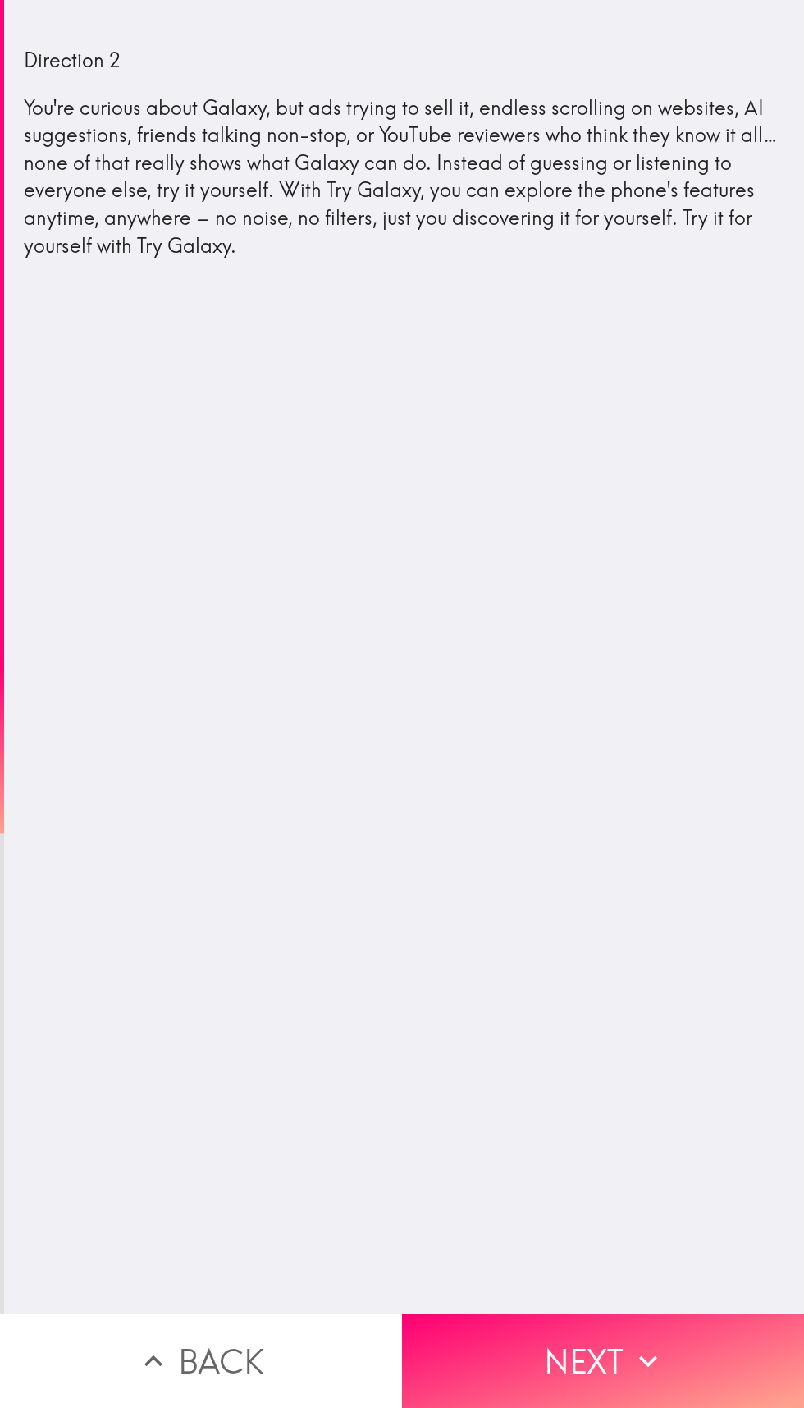
click at [621, 1356] on button "Next" at bounding box center [603, 1360] width 402 height 94
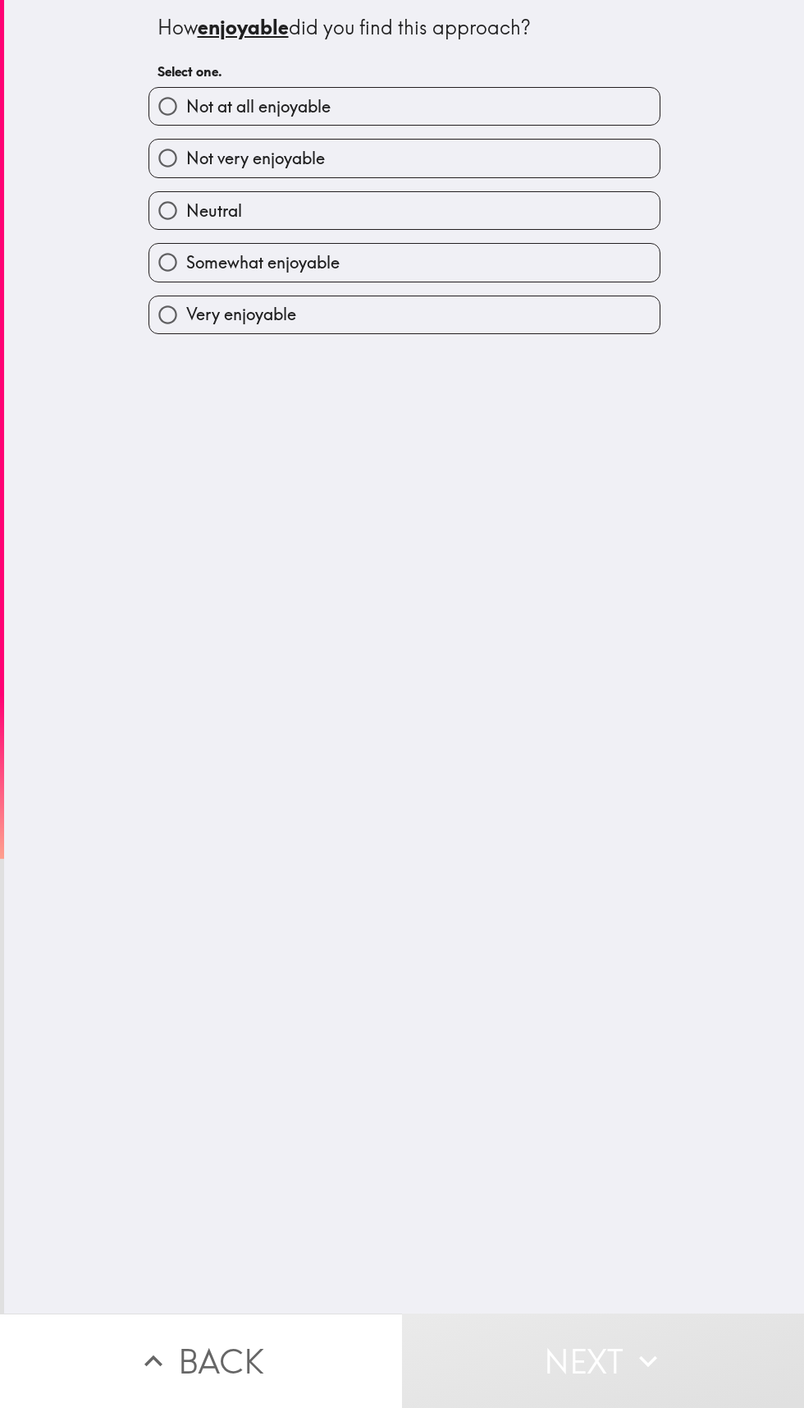
click at [481, 229] on label "Neutral" at bounding box center [404, 210] width 511 height 37
click at [186, 229] on input "Neutral" at bounding box center [167, 210] width 37 height 37
radio input "true"
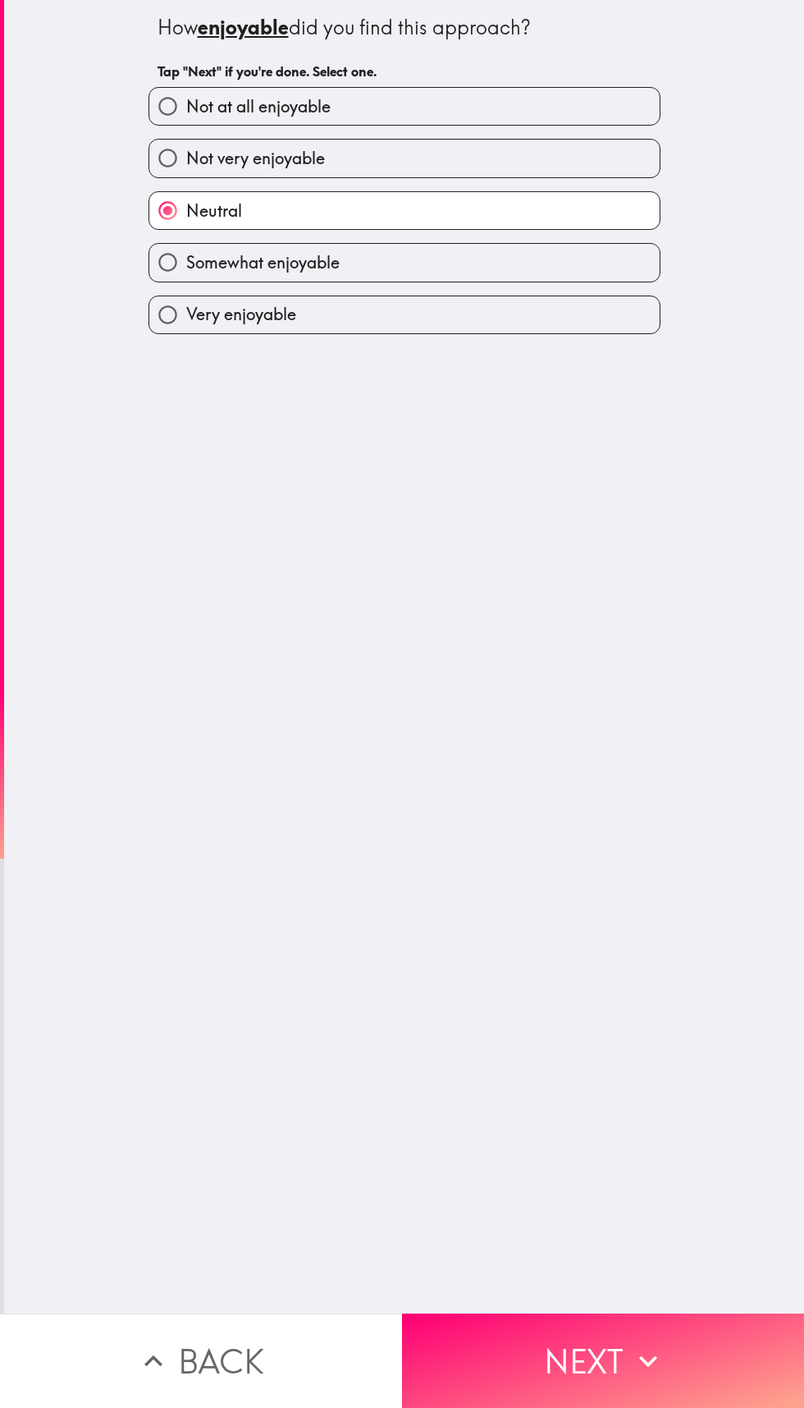
click at [584, 1351] on button "Next" at bounding box center [603, 1360] width 402 height 94
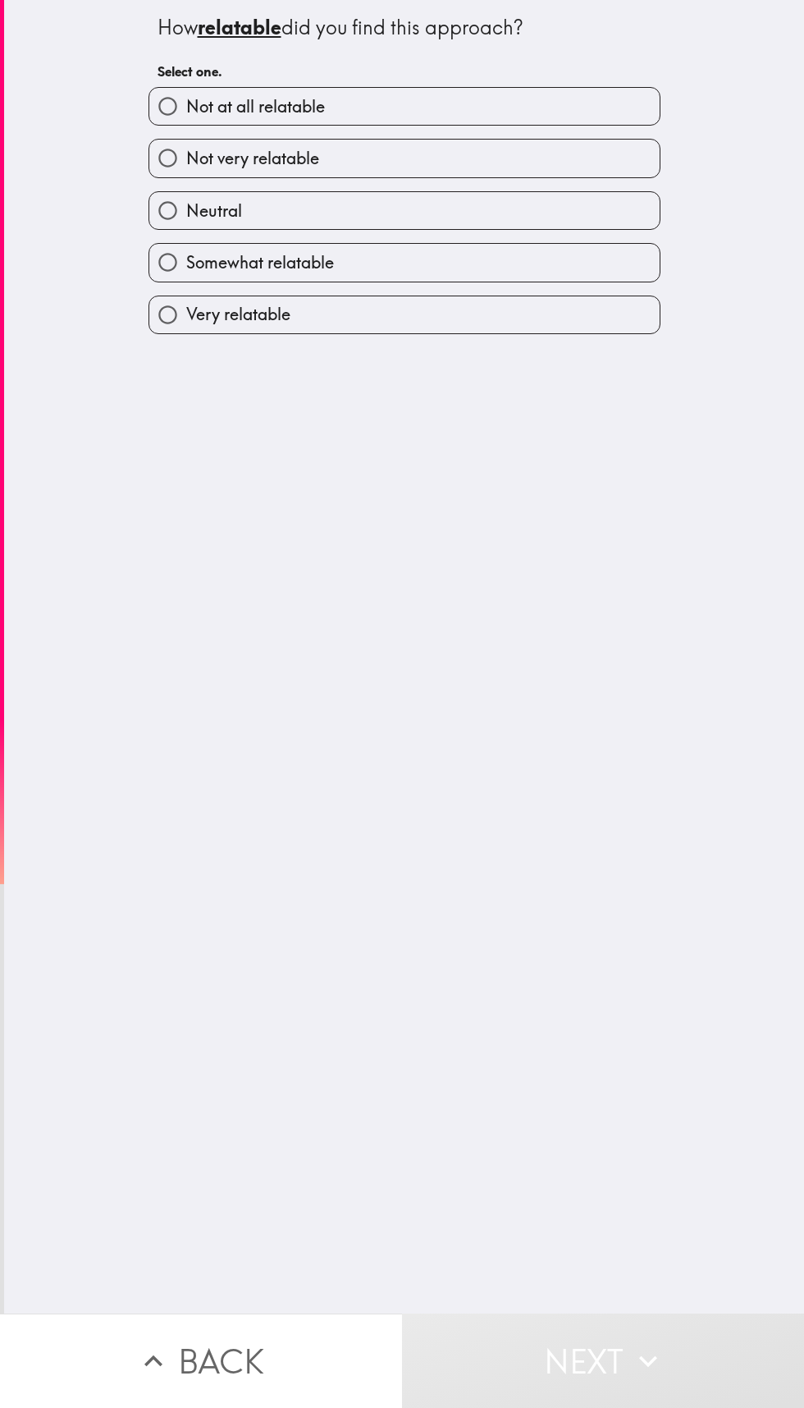
click at [475, 252] on label "Somewhat relatable" at bounding box center [404, 262] width 511 height 37
click at [186, 252] on input "Somewhat relatable" at bounding box center [167, 262] width 37 height 37
radio input "true"
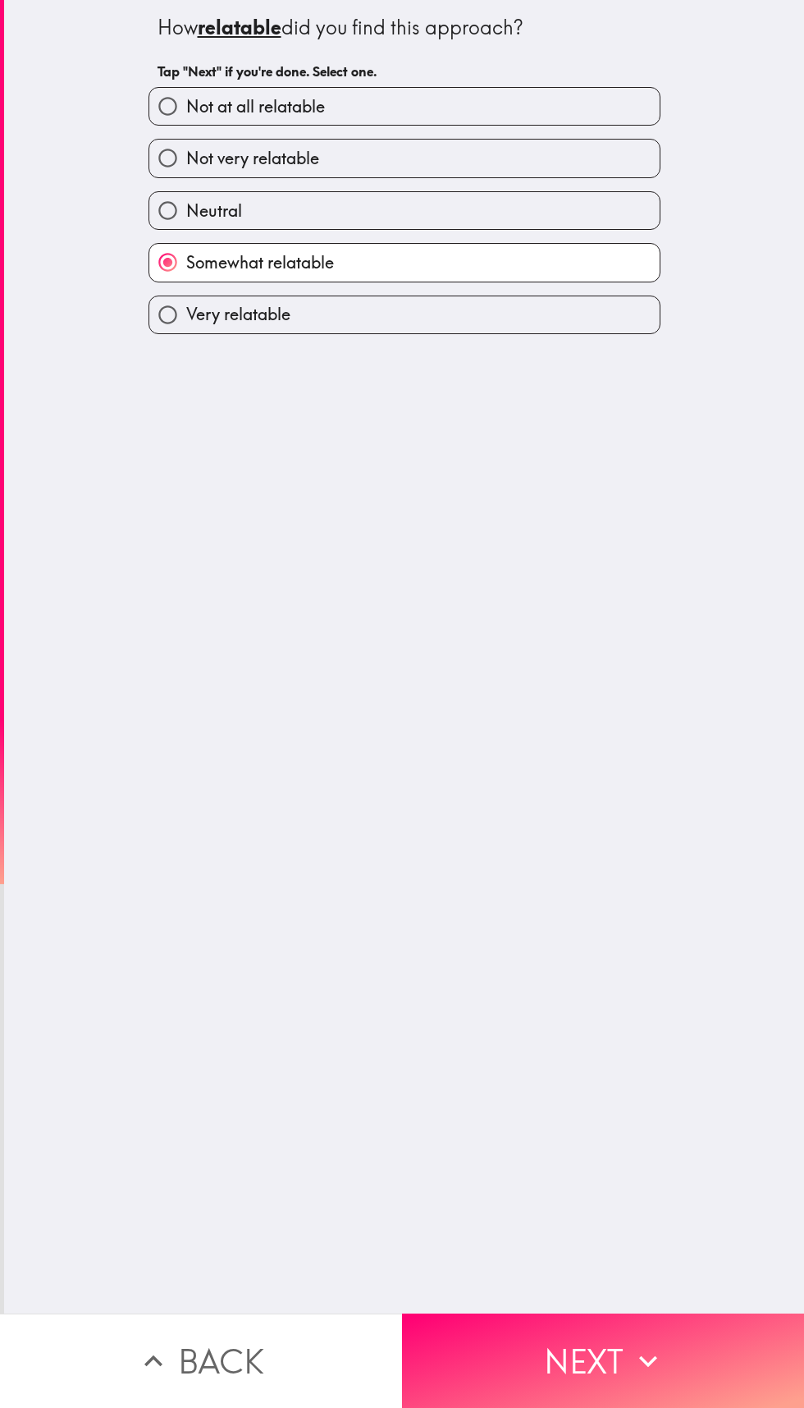
click at [605, 1358] on button "Next" at bounding box center [603, 1360] width 402 height 94
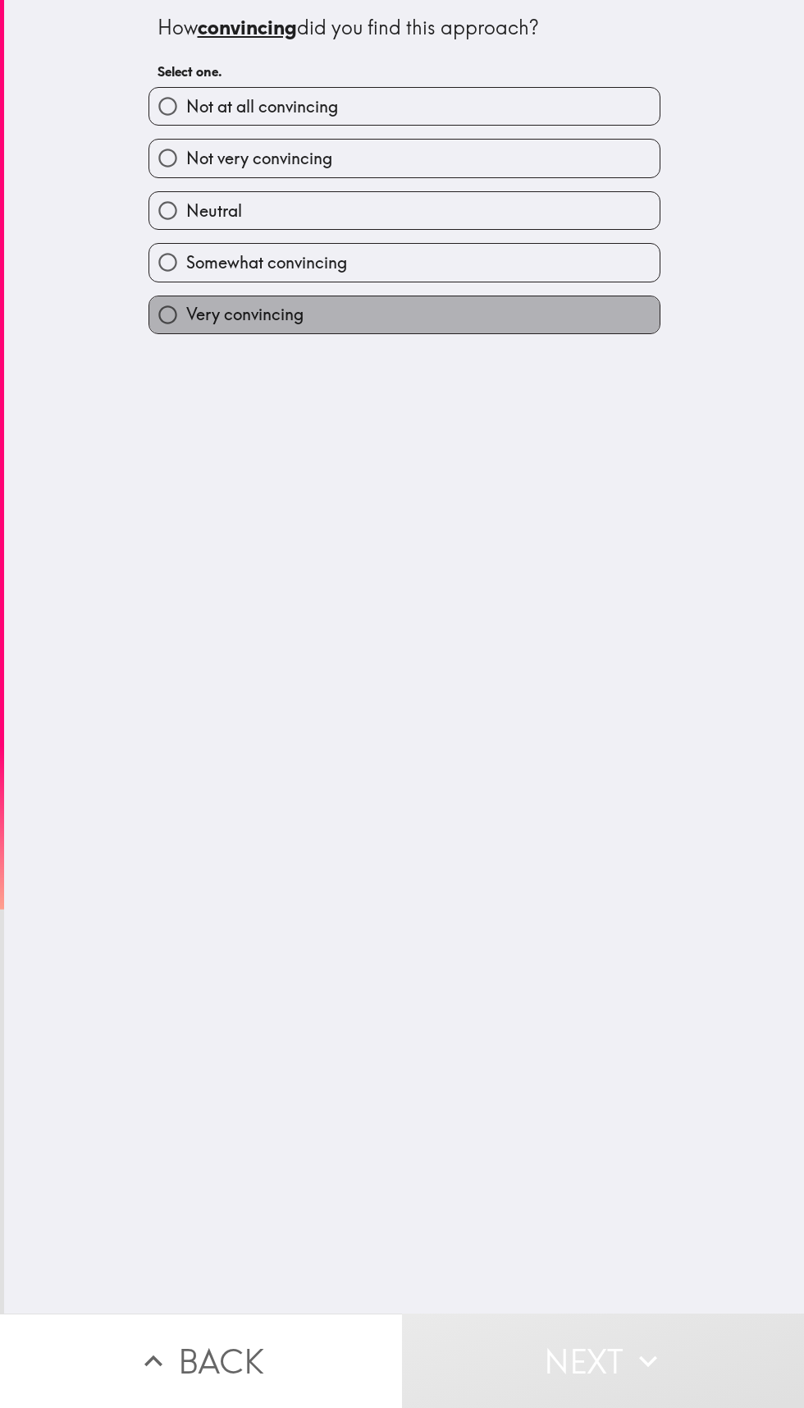
click at [409, 309] on label "Very convincing" at bounding box center [404, 314] width 511 height 37
click at [186, 309] on input "Very convincing" at bounding box center [167, 314] width 37 height 37
radio input "true"
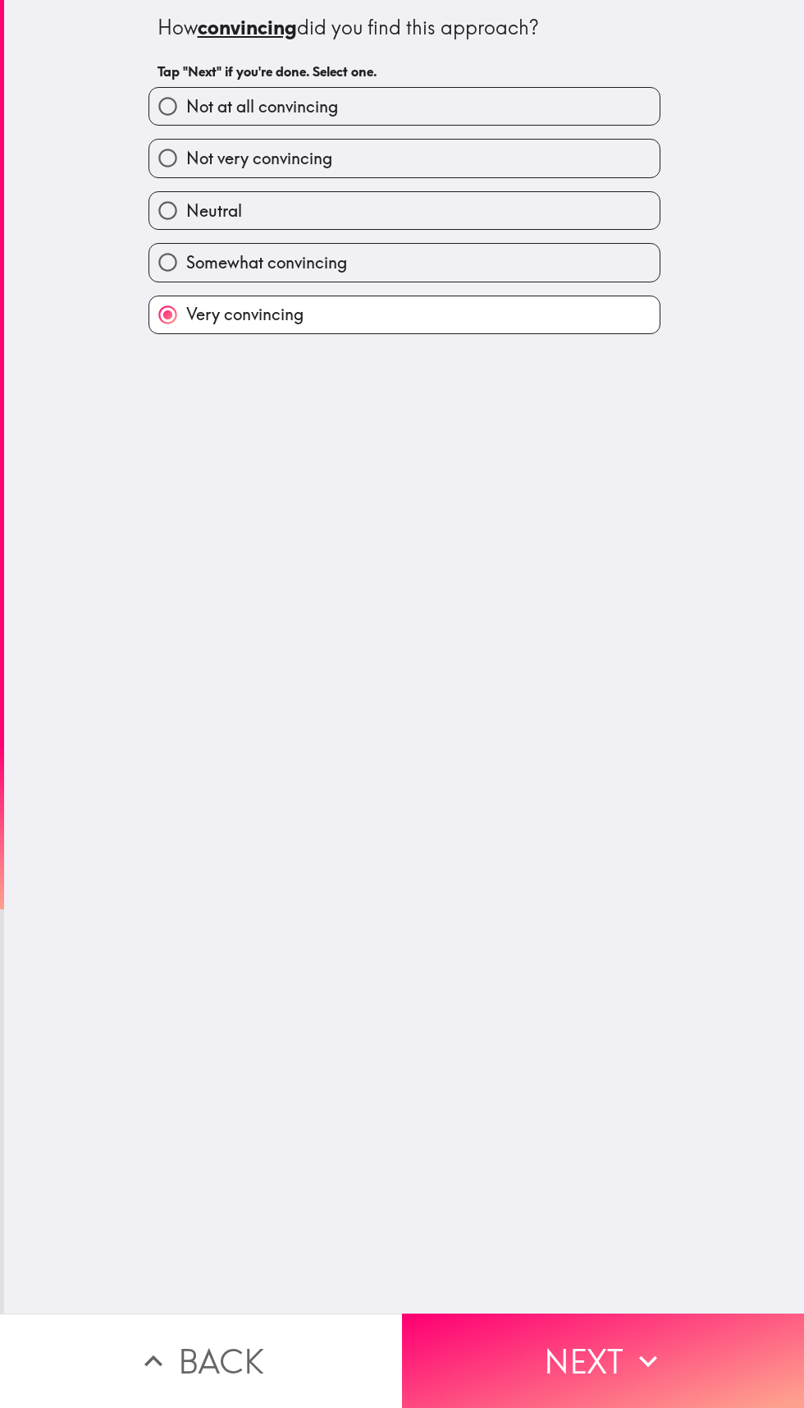
click at [598, 1317] on button "Next" at bounding box center [603, 1360] width 402 height 94
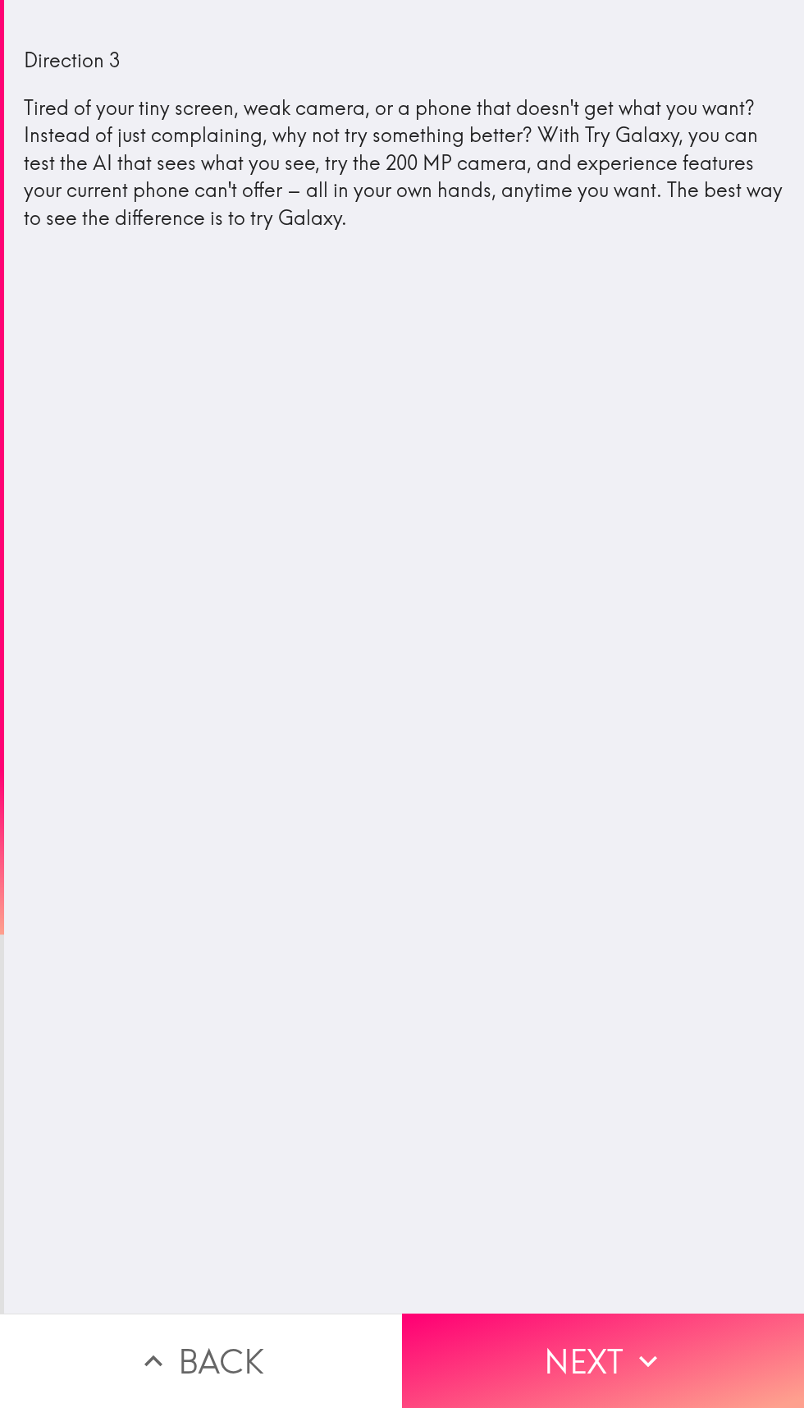
click at [534, 1337] on button "Next" at bounding box center [603, 1360] width 402 height 94
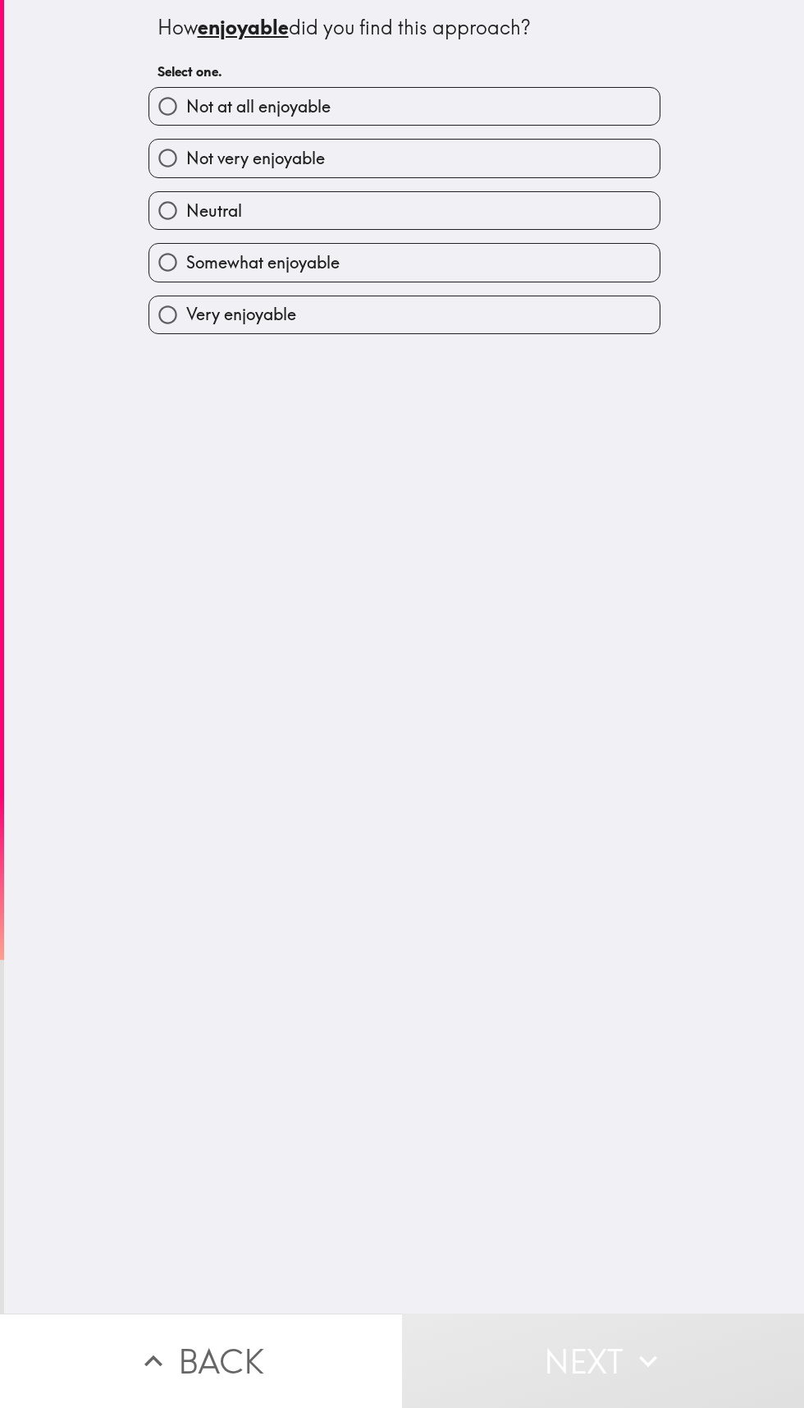
click at [173, 201] on input "Neutral" at bounding box center [167, 210] width 37 height 37
radio input "true"
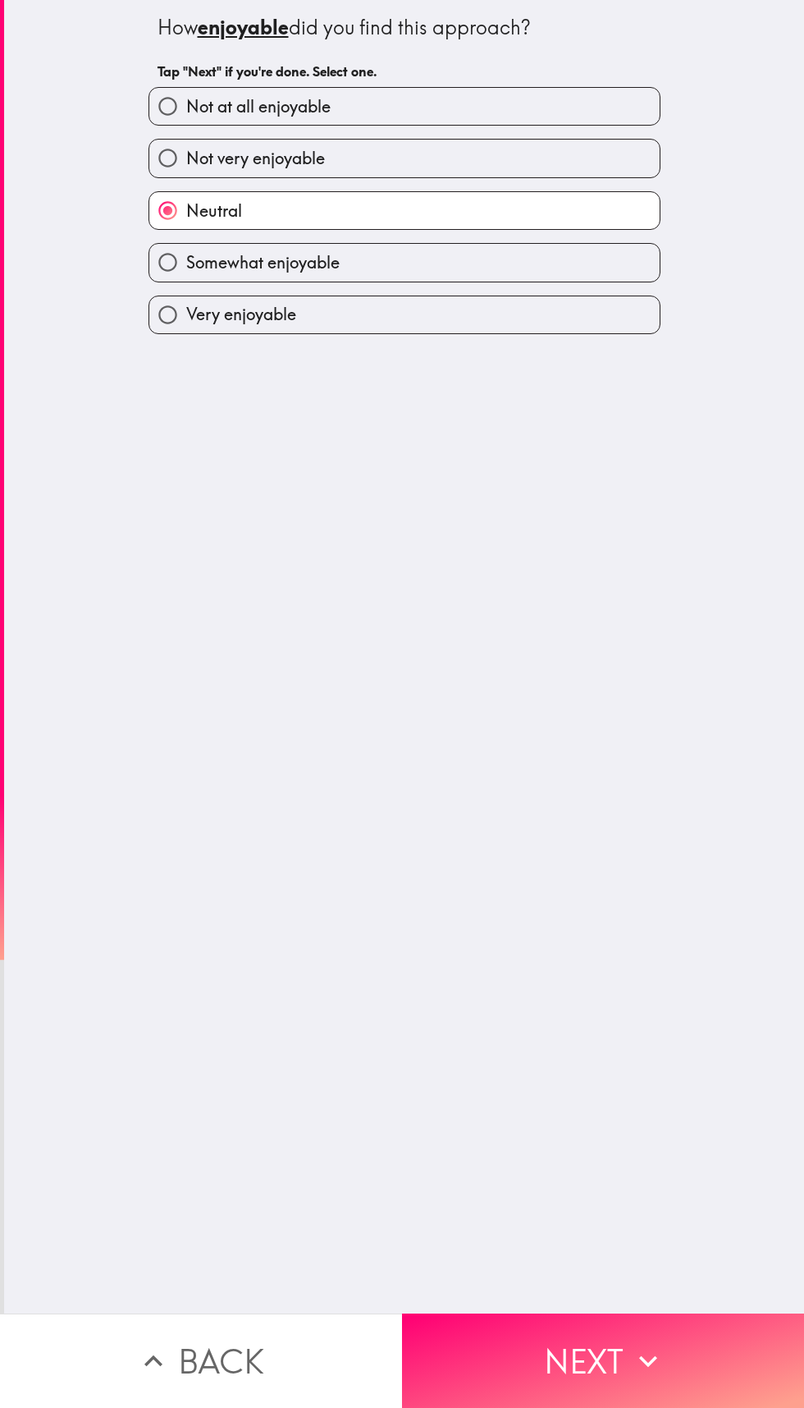
click at [511, 1328] on button "Next" at bounding box center [603, 1360] width 402 height 94
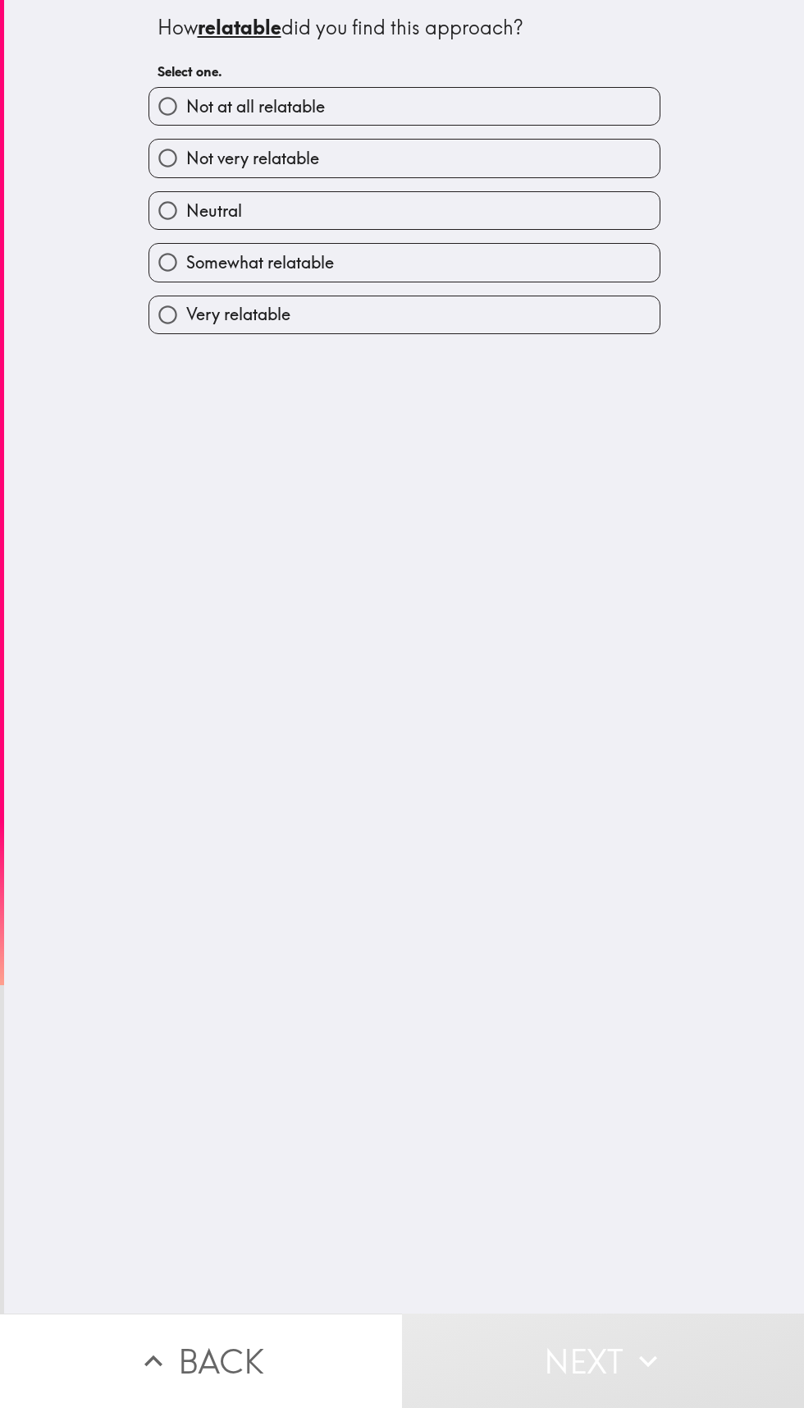
click at [171, 256] on input "Somewhat relatable" at bounding box center [167, 262] width 37 height 37
radio input "true"
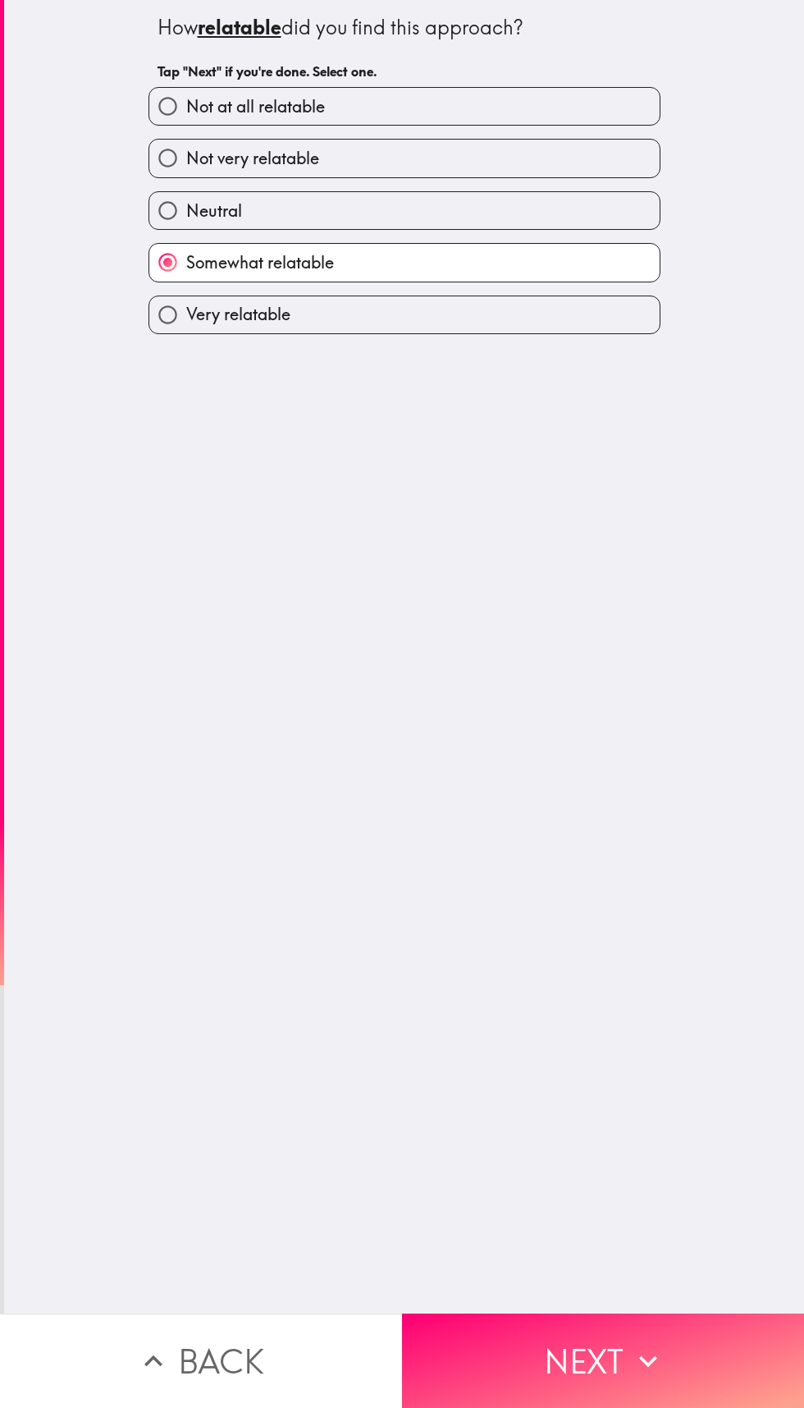
click at [515, 1364] on button "Next" at bounding box center [603, 1360] width 402 height 94
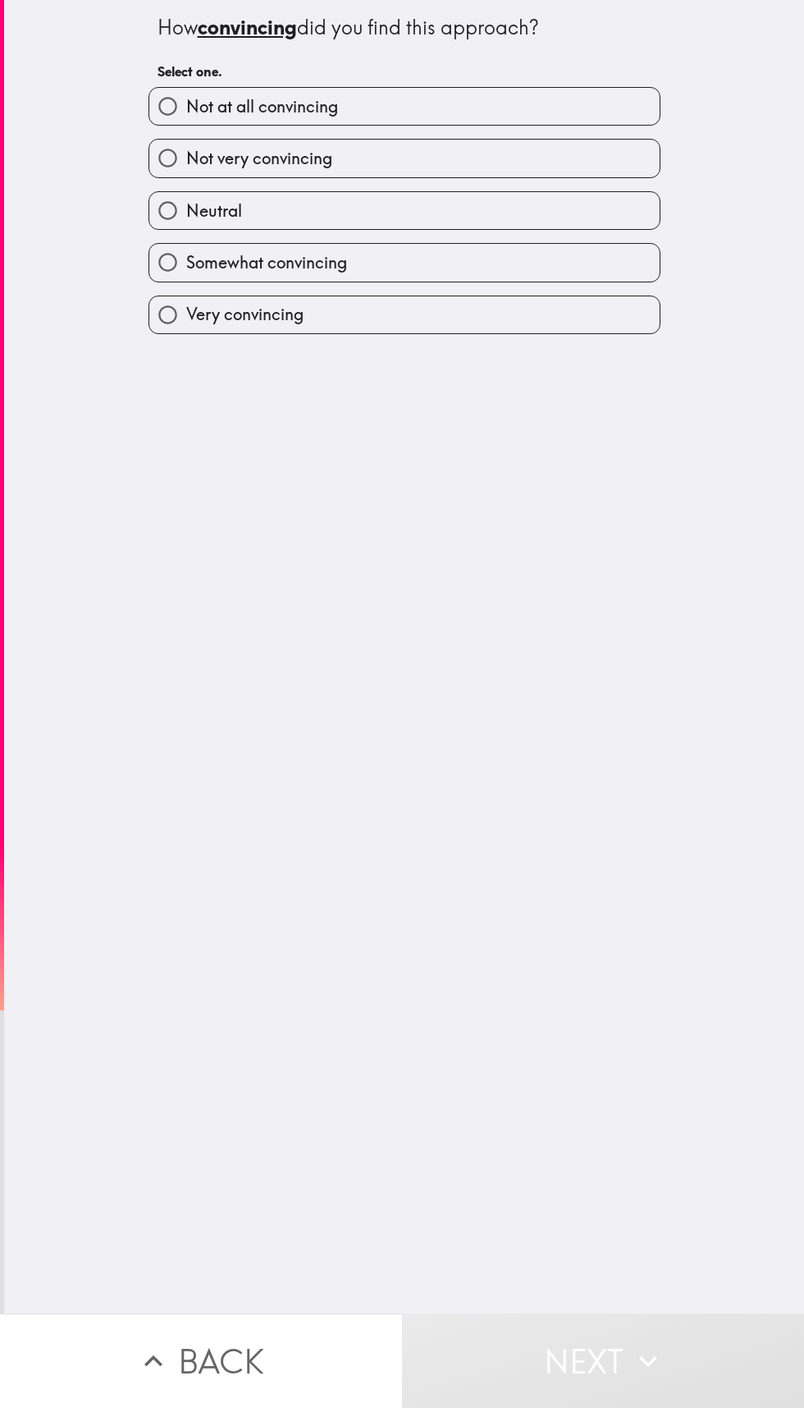
click at [163, 327] on input "Very convincing" at bounding box center [167, 314] width 37 height 37
radio input "true"
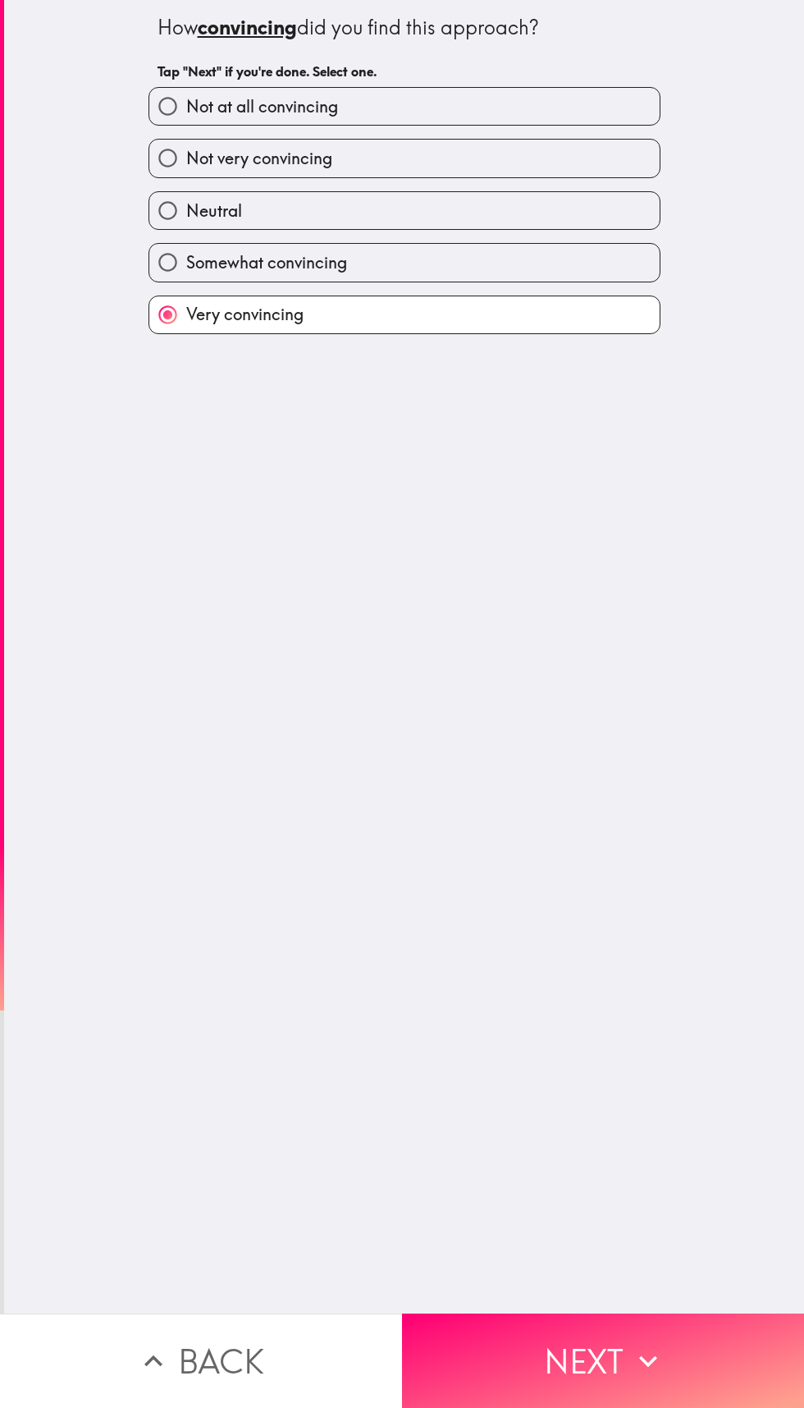
click at [552, 1315] on button "Next" at bounding box center [603, 1360] width 402 height 94
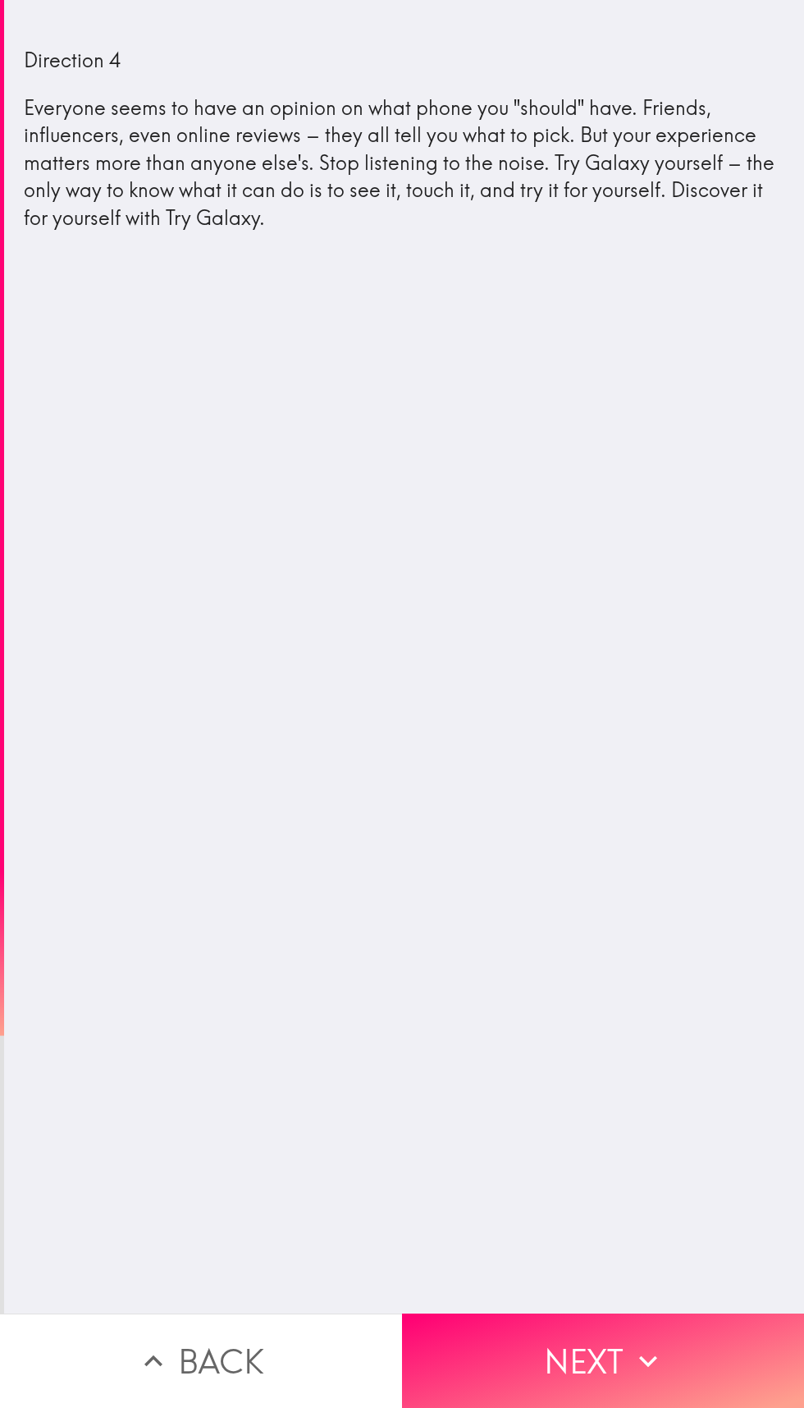
click at [620, 1345] on button "Next" at bounding box center [603, 1360] width 402 height 94
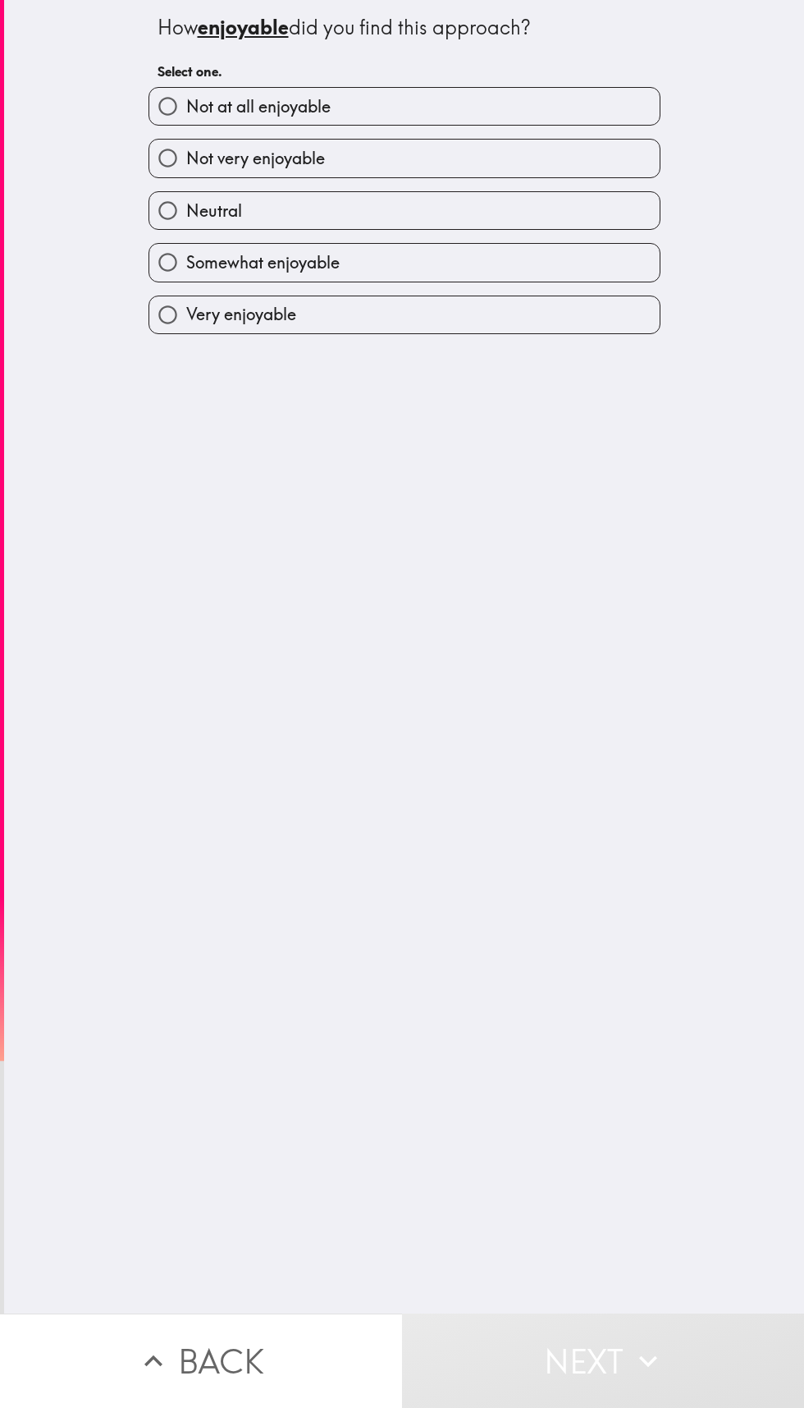
click at [515, 255] on label "Somewhat enjoyable" at bounding box center [404, 262] width 511 height 37
click at [186, 255] on input "Somewhat enjoyable" at bounding box center [167, 262] width 37 height 37
radio input "true"
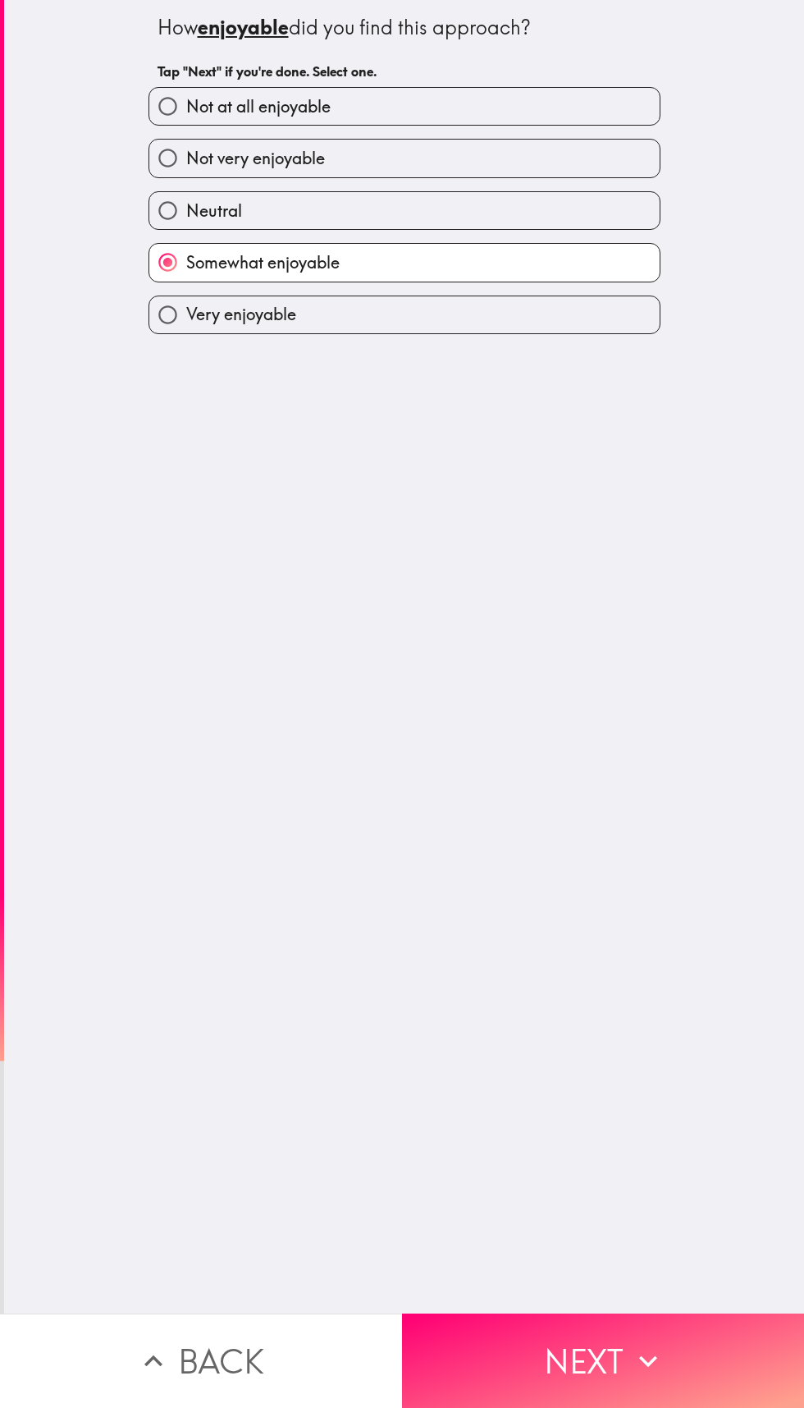
click at [606, 1325] on button "Next" at bounding box center [603, 1360] width 402 height 94
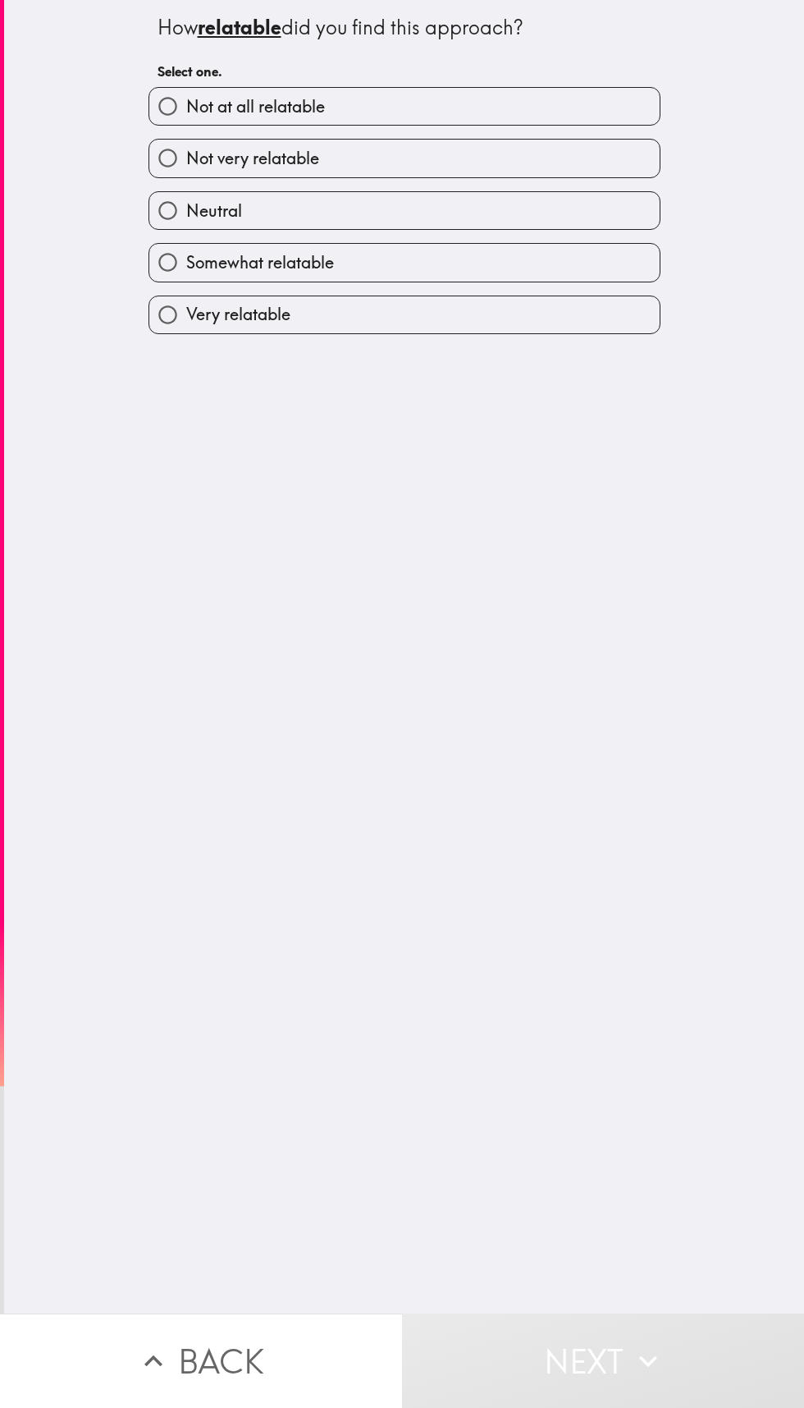
click at [512, 359] on div "How relatable did you find this approach? Select one. Not at all relatable Not …" at bounding box center [404, 656] width 800 height 1313
click at [491, 307] on label "Very relatable" at bounding box center [404, 314] width 511 height 37
click at [186, 307] on input "Very relatable" at bounding box center [167, 314] width 37 height 37
radio input "true"
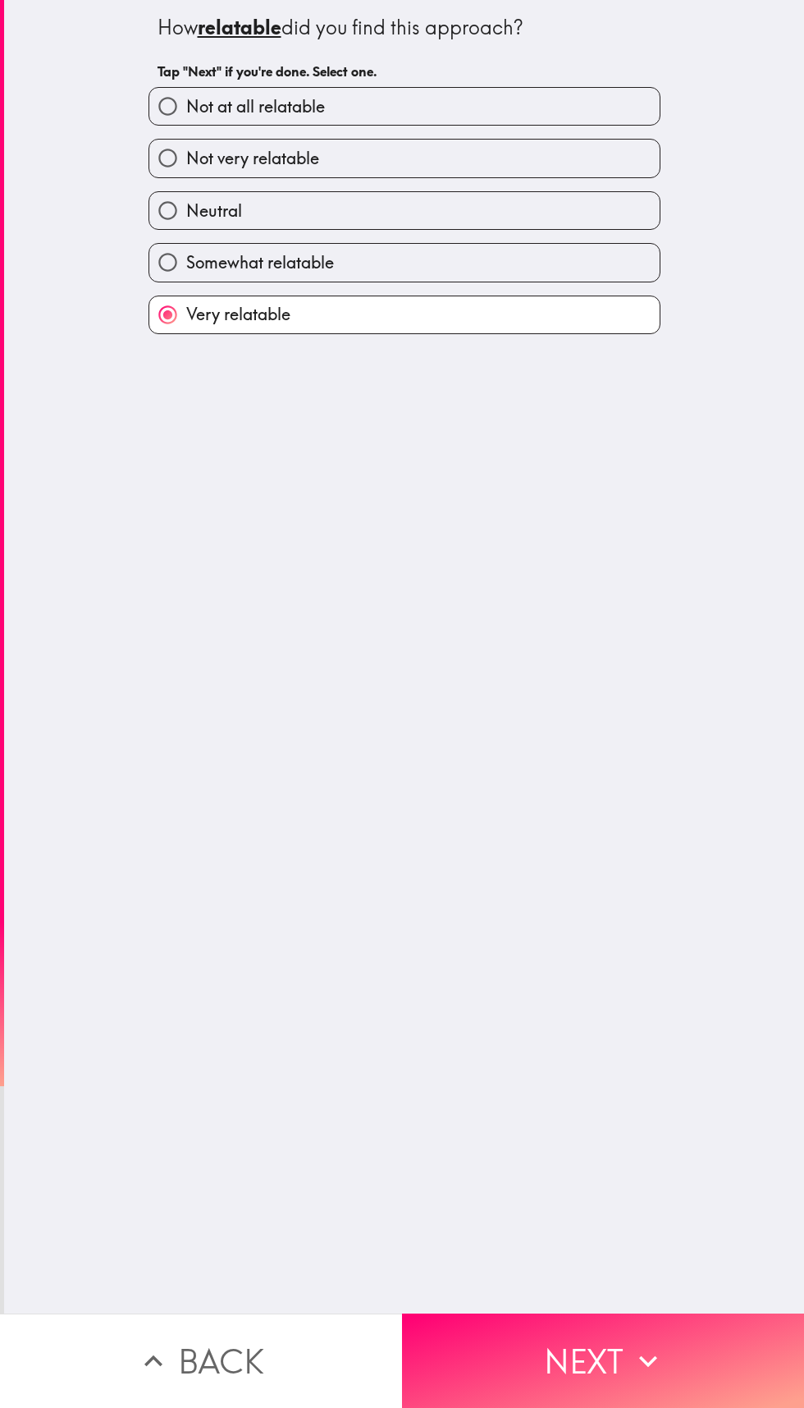
click at [548, 1327] on button "Next" at bounding box center [603, 1360] width 402 height 94
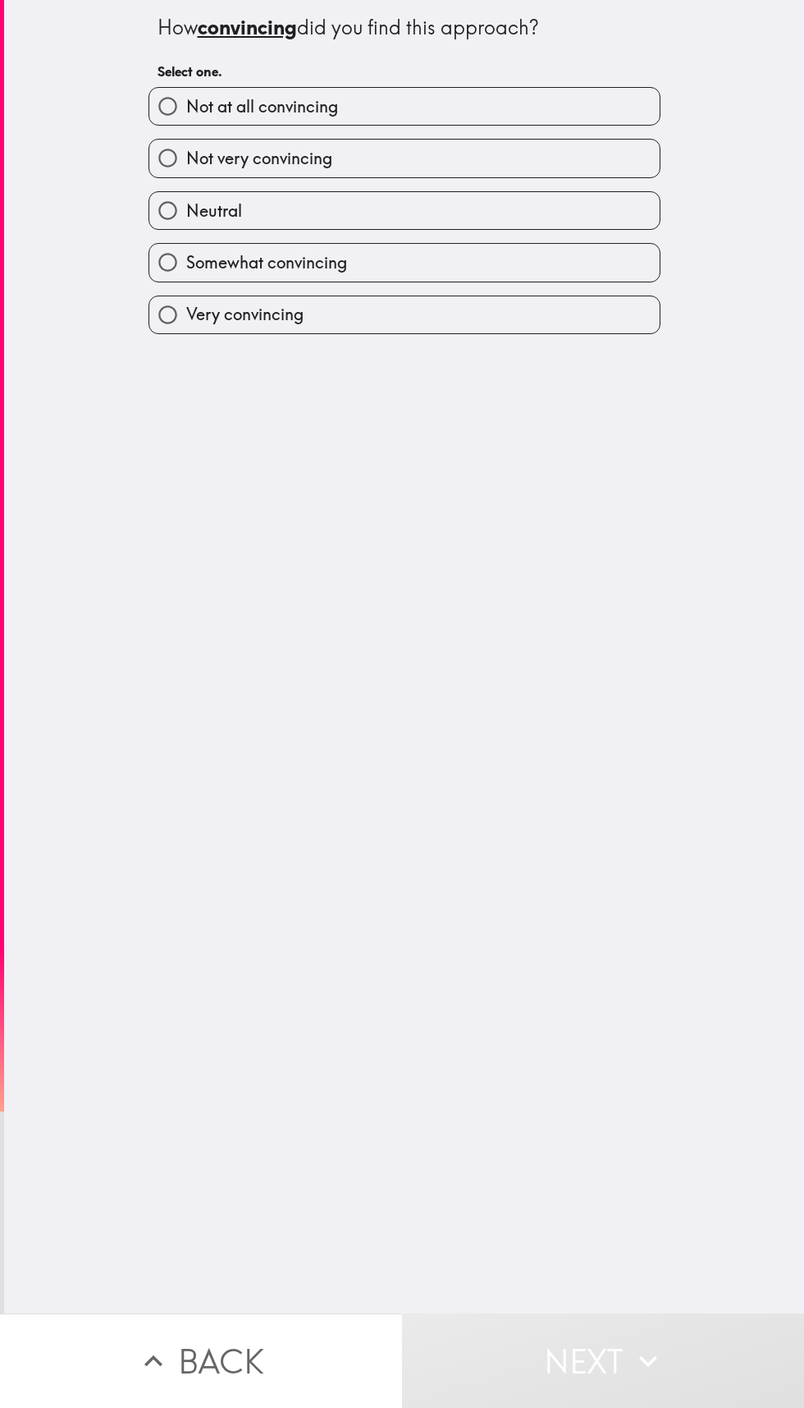
click at [478, 224] on label "Neutral" at bounding box center [404, 210] width 511 height 37
click at [186, 224] on input "Neutral" at bounding box center [167, 210] width 37 height 37
radio input "true"
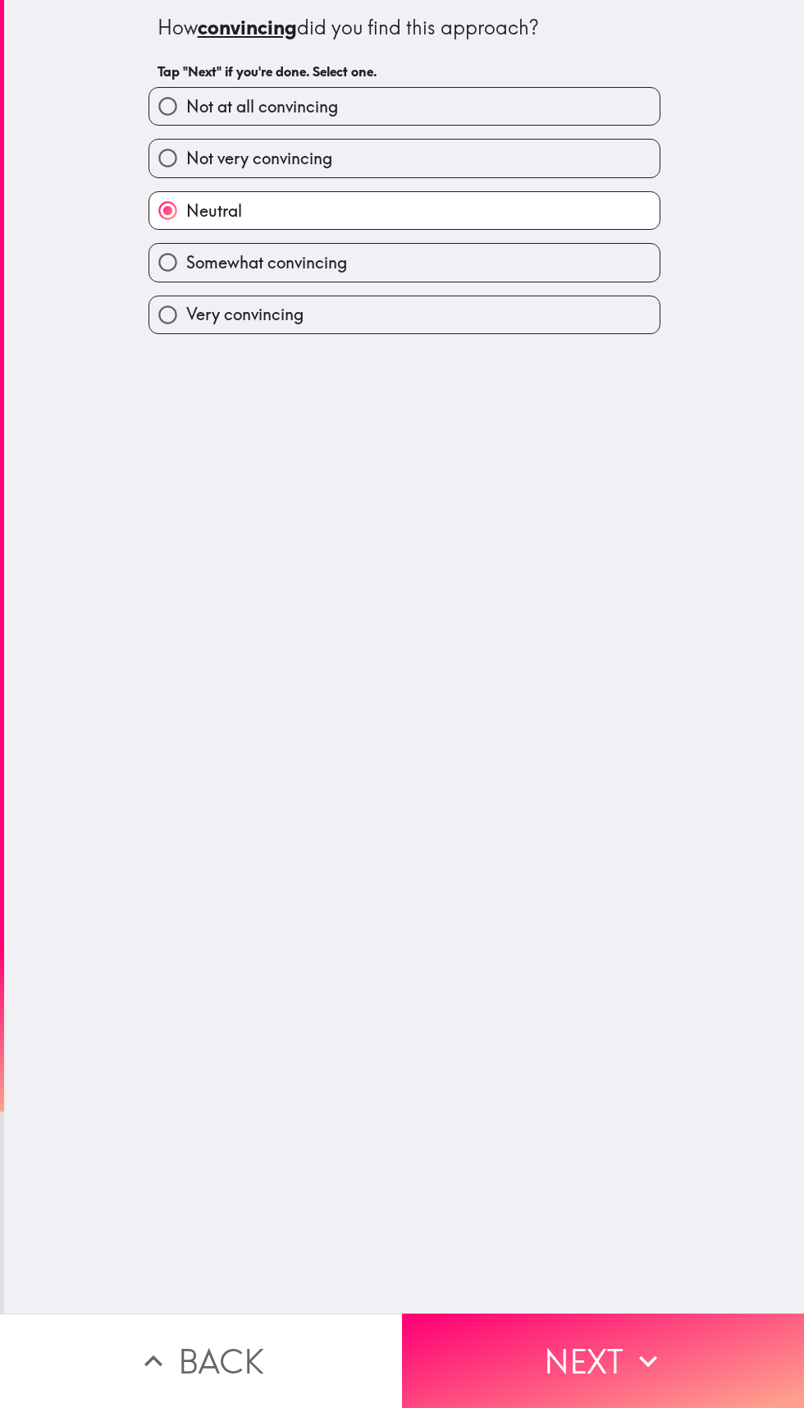
click at [569, 1363] on button "Next" at bounding box center [603, 1360] width 402 height 94
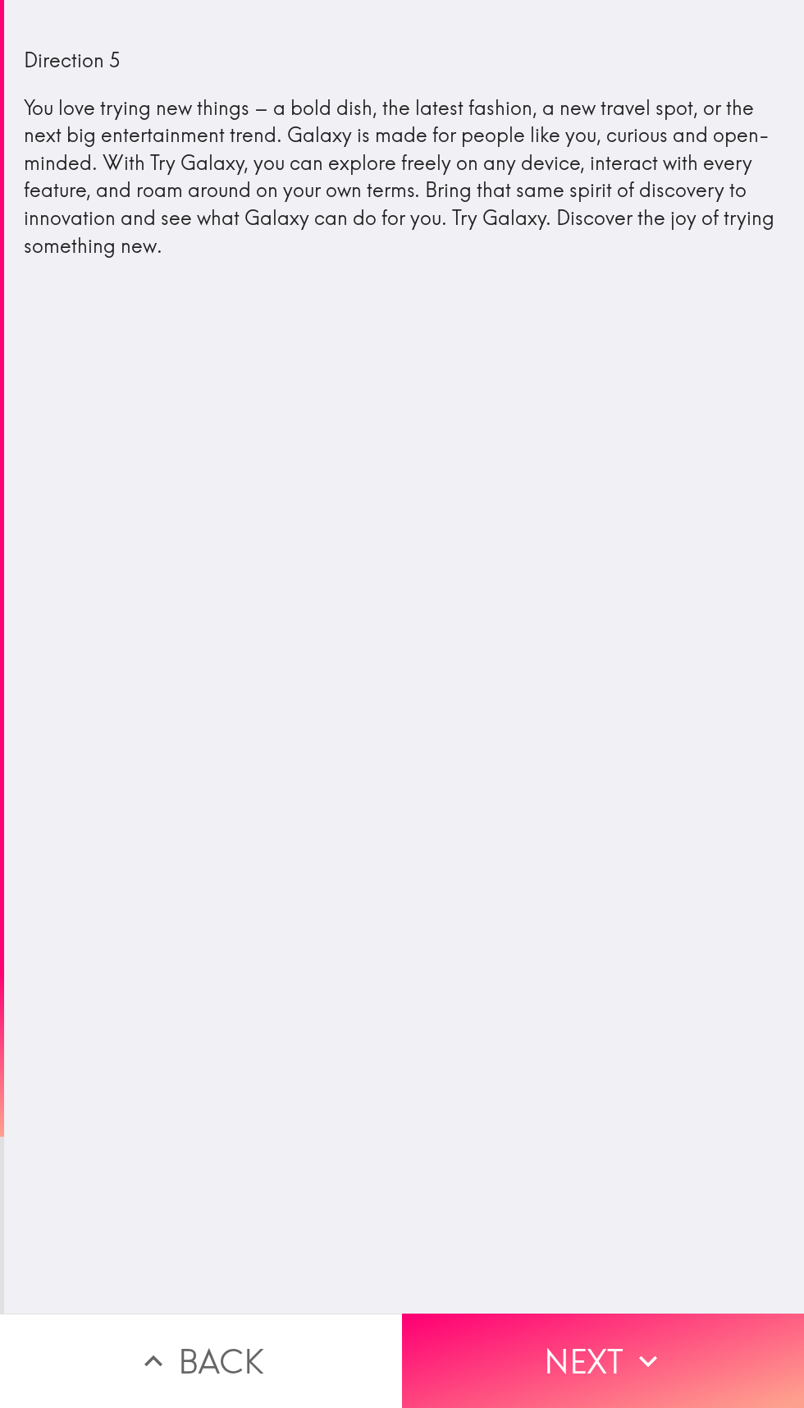
click at [594, 1330] on button "Next" at bounding box center [603, 1360] width 402 height 94
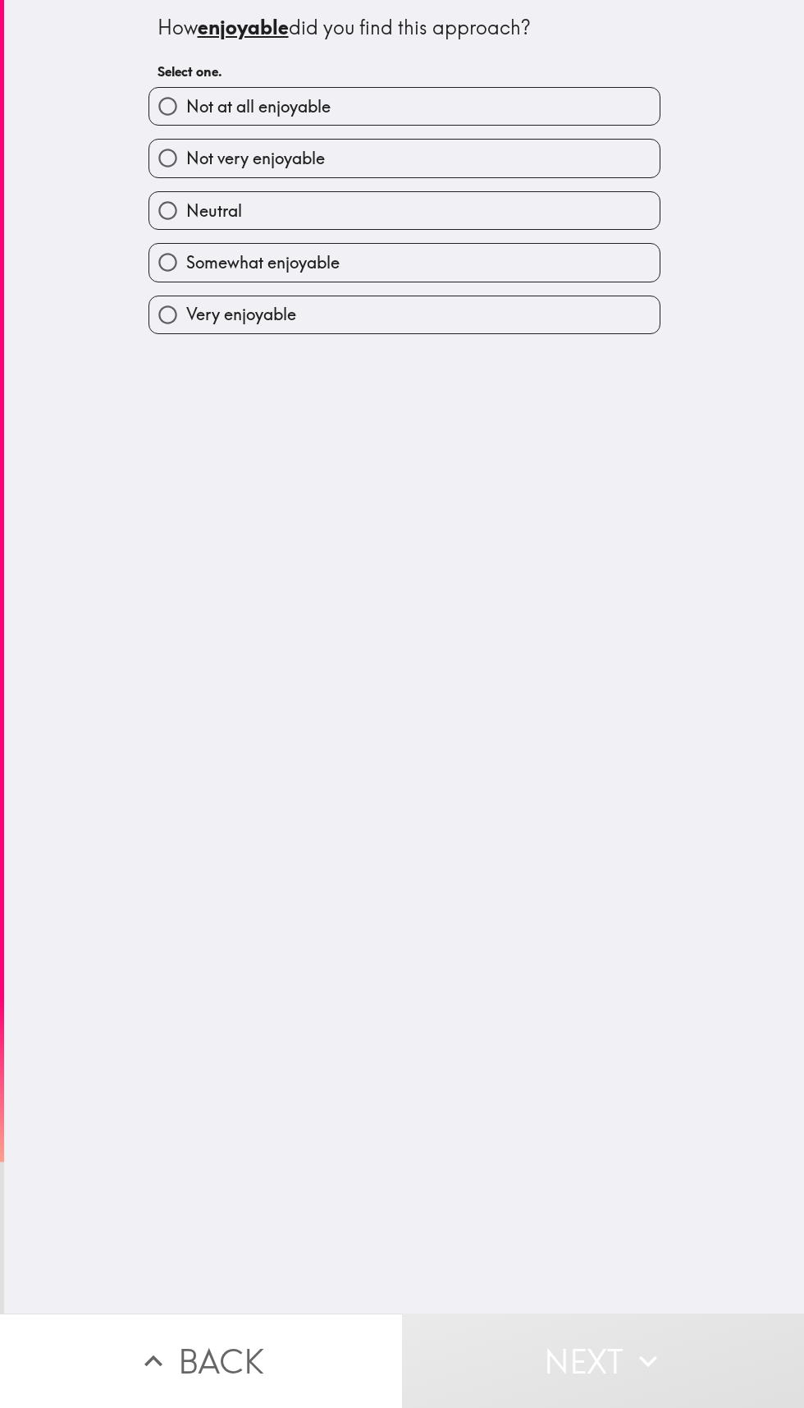
click at [524, 253] on label "Somewhat enjoyable" at bounding box center [404, 262] width 511 height 37
click at [186, 253] on input "Somewhat enjoyable" at bounding box center [167, 262] width 37 height 37
radio input "true"
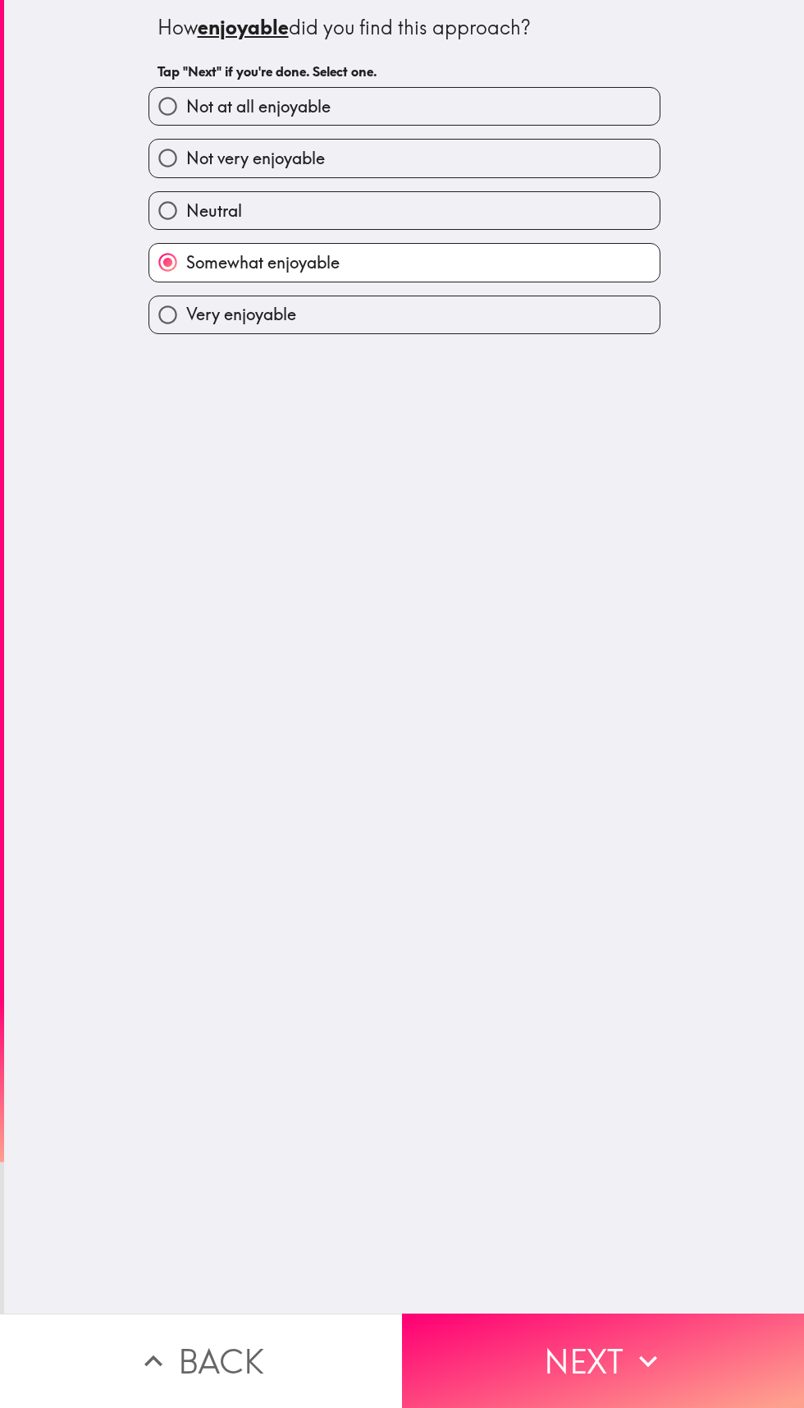
click at [585, 1354] on button "Next" at bounding box center [603, 1360] width 402 height 94
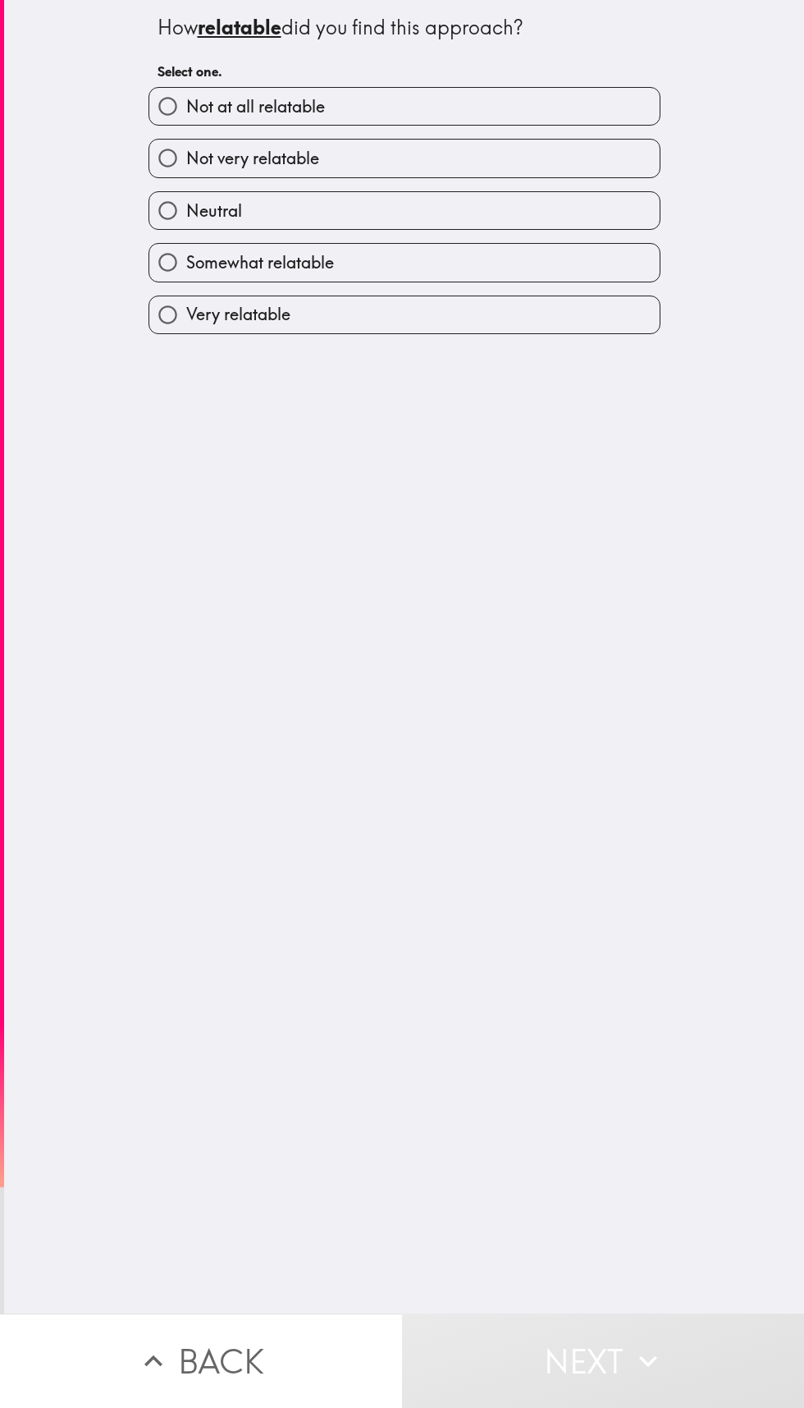
click at [576, 222] on label "Neutral" at bounding box center [404, 210] width 511 height 37
click at [186, 222] on input "Neutral" at bounding box center [167, 210] width 37 height 37
radio input "true"
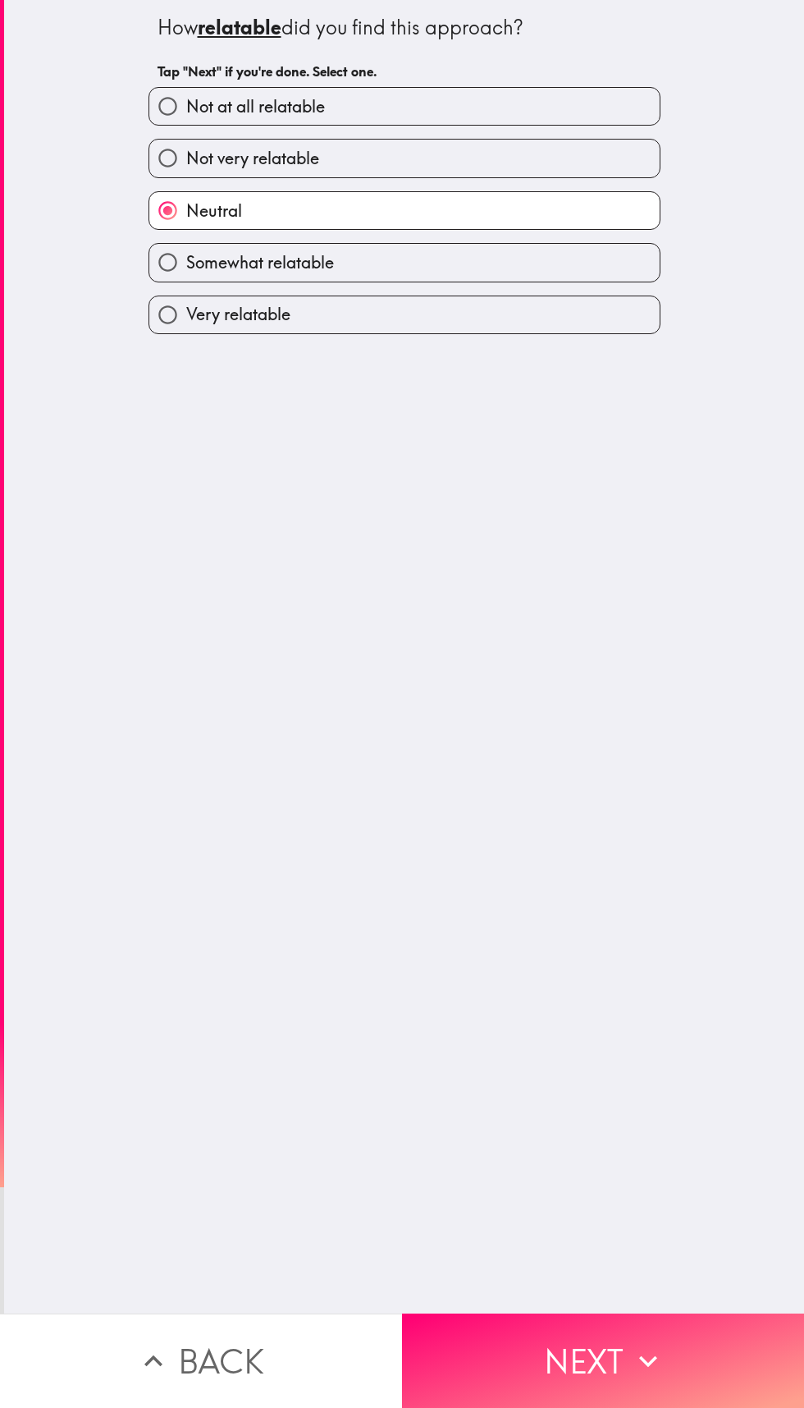
click at [602, 1340] on button "Next" at bounding box center [603, 1360] width 402 height 94
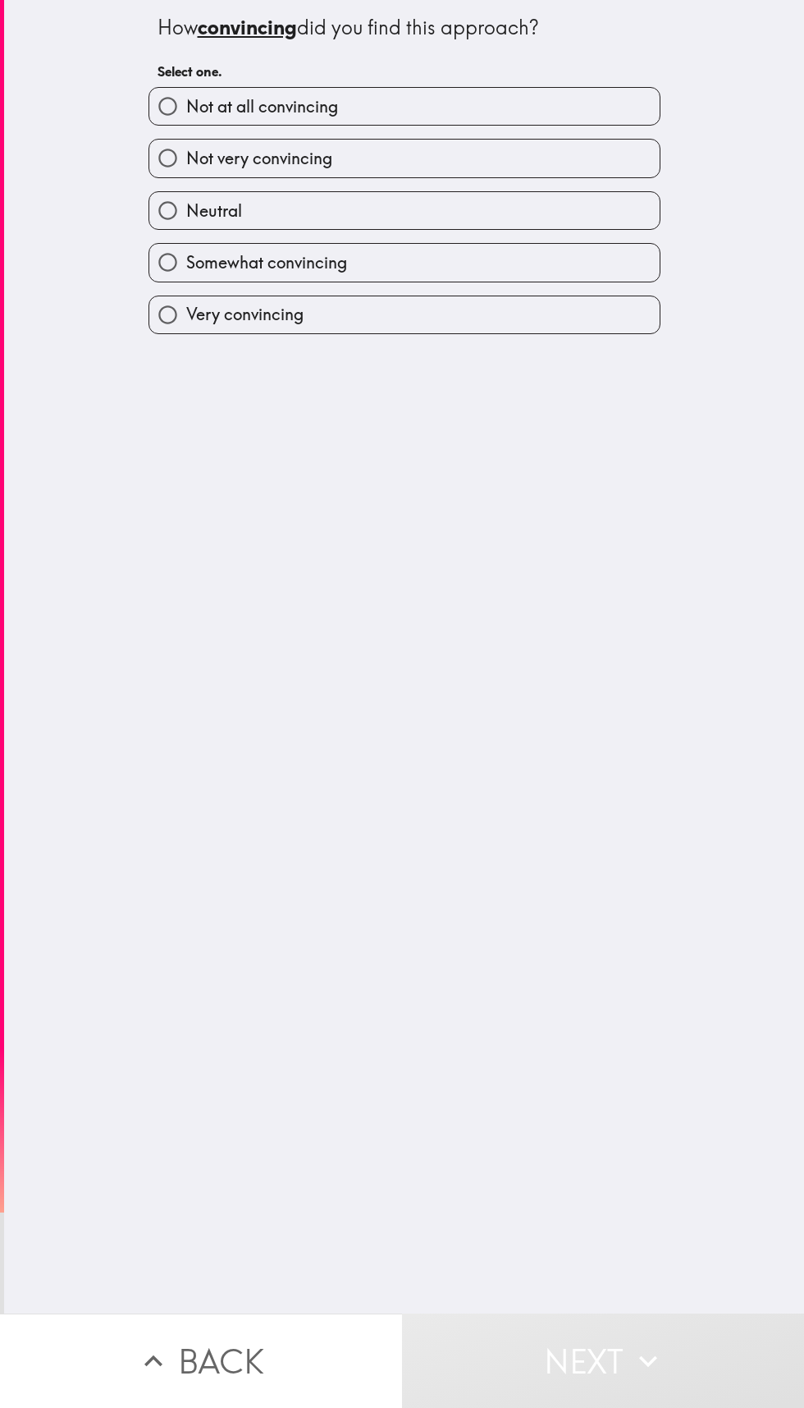
click at [575, 281] on label "Somewhat convincing" at bounding box center [404, 262] width 511 height 37
click at [186, 281] on input "Somewhat convincing" at bounding box center [167, 262] width 37 height 37
radio input "true"
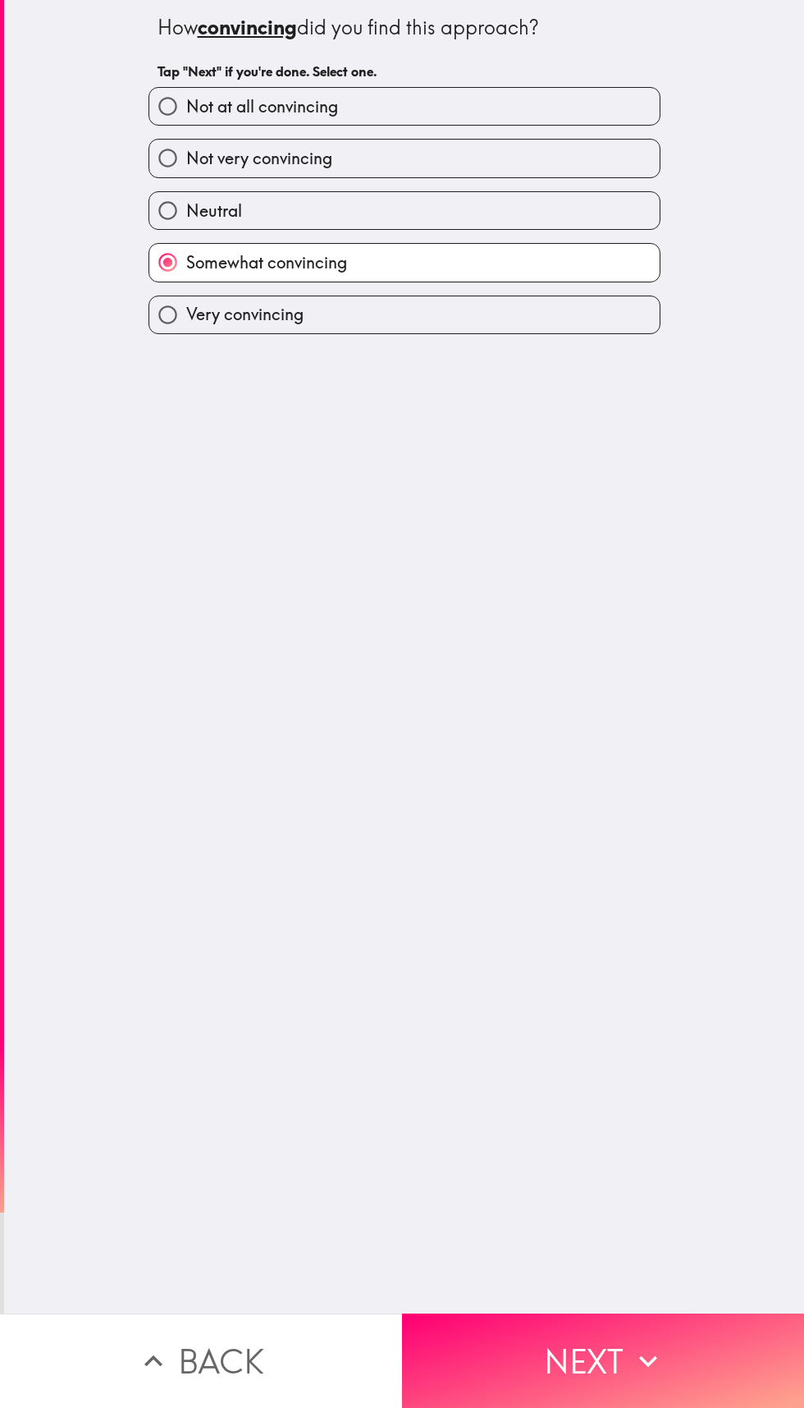
click at [591, 1315] on button "Next" at bounding box center [603, 1360] width 402 height 94
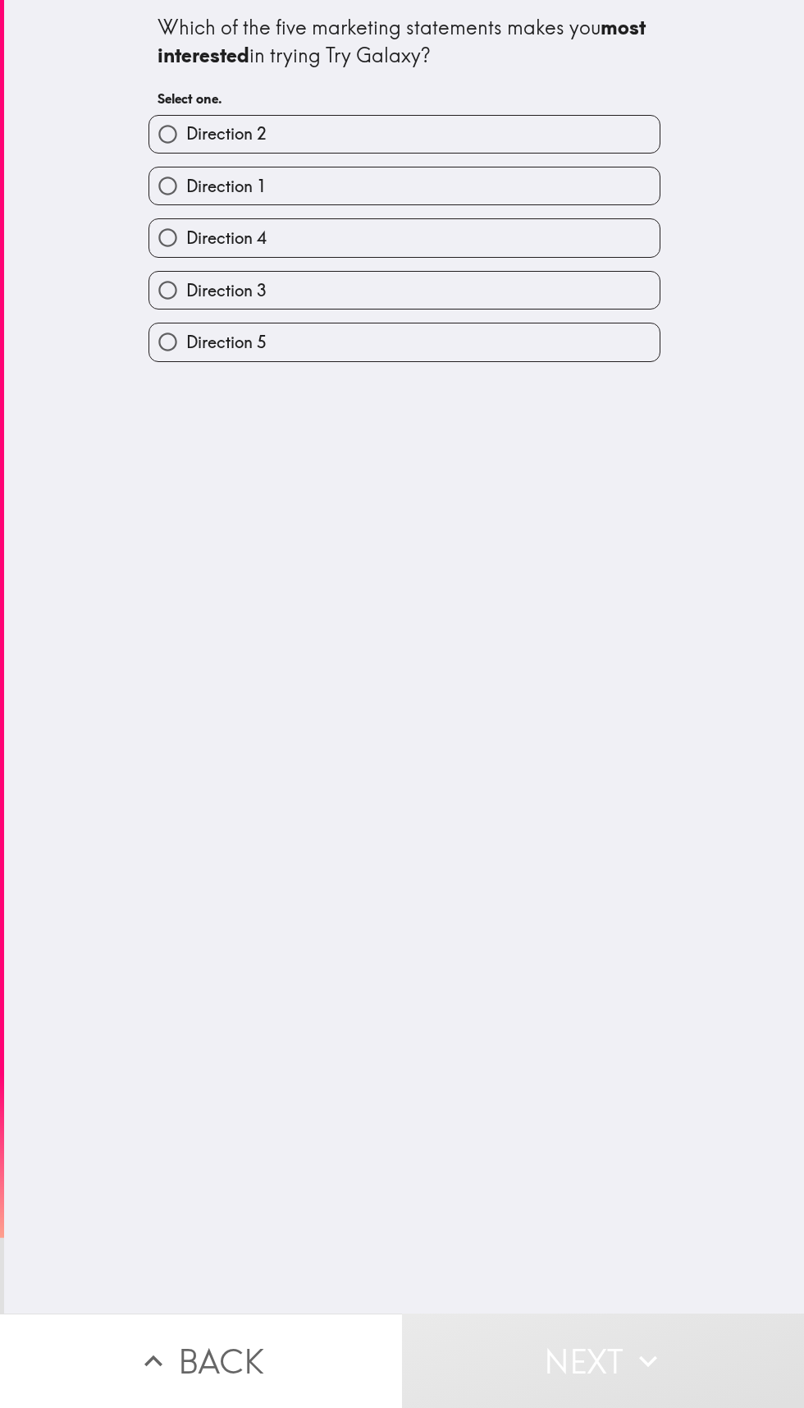
click at [576, 388] on div "Which of the five marketing statements makes you most interested in trying Try …" at bounding box center [404, 656] width 800 height 1313
click at [614, 332] on label "Direction 5" at bounding box center [404, 341] width 511 height 37
click at [186, 332] on input "Direction 5" at bounding box center [167, 341] width 37 height 37
radio input "true"
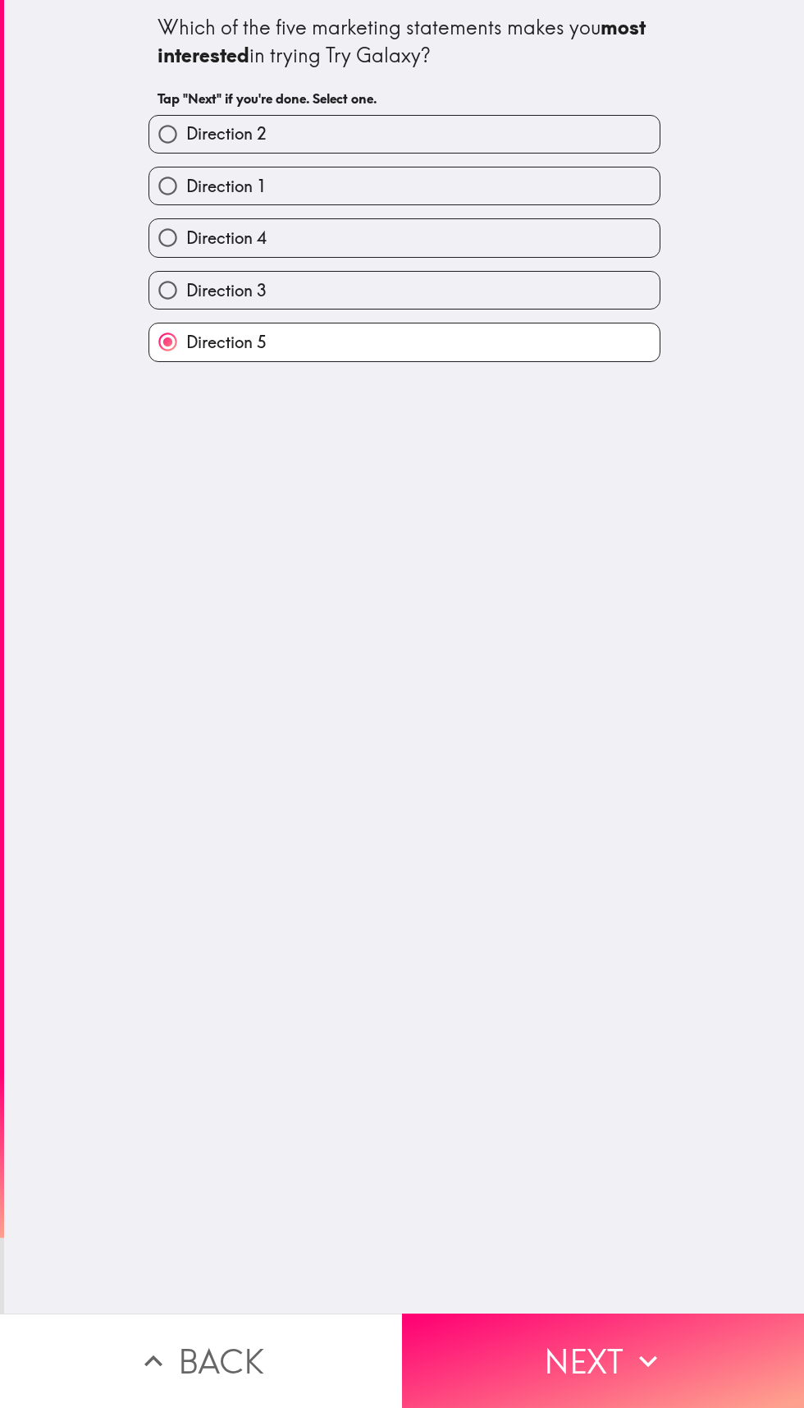
click at [621, 1314] on button "Next" at bounding box center [603, 1360] width 402 height 94
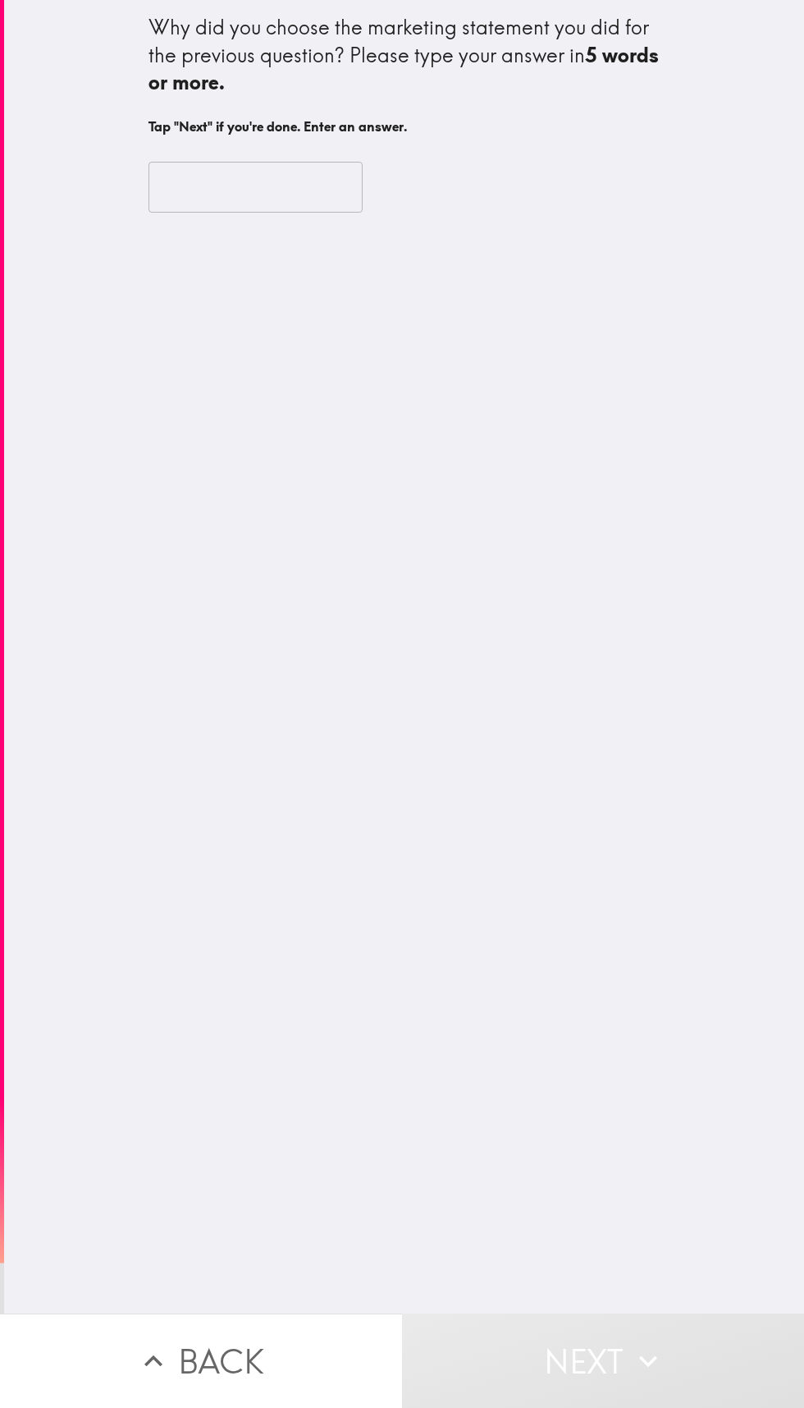
click at [319, 185] on input "text" at bounding box center [256, 187] width 214 height 51
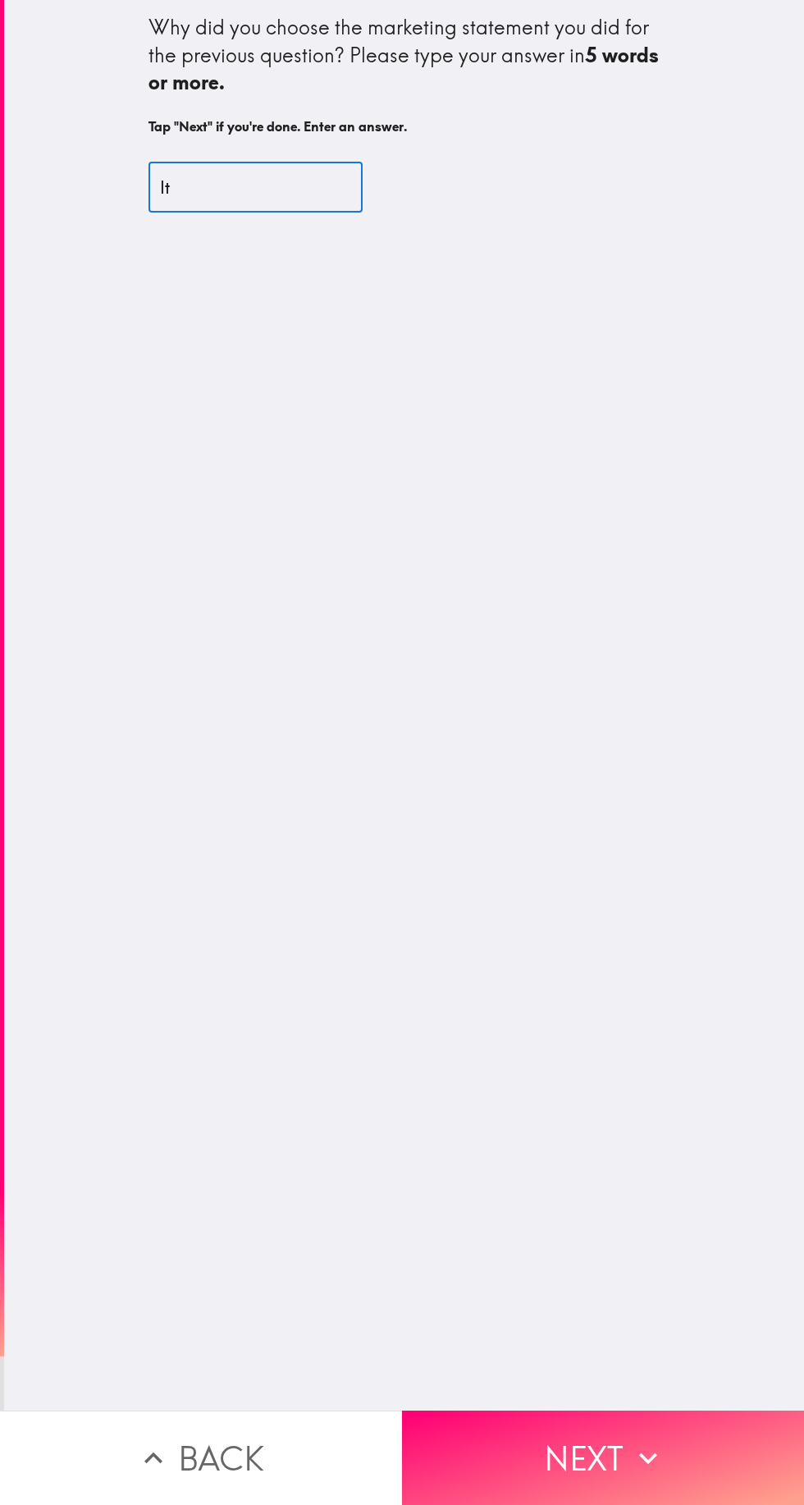
type input "Its"
type input "It's simo"
